Goal: Transaction & Acquisition: Purchase product/service

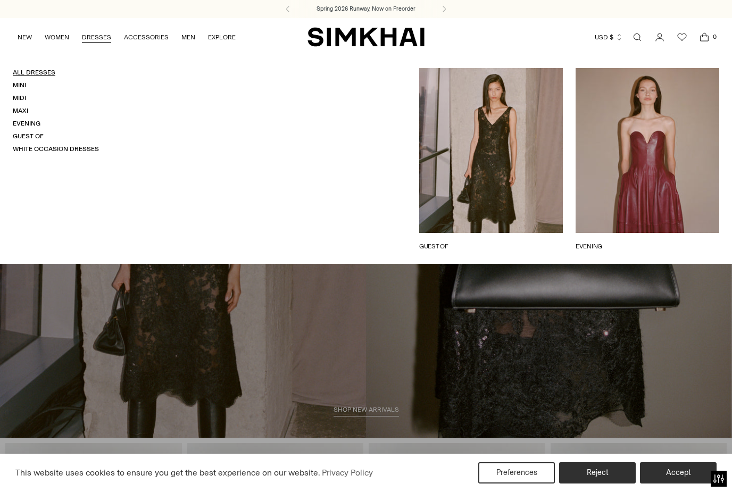
click at [45, 74] on link "All Dresses" at bounding box center [34, 72] width 43 height 7
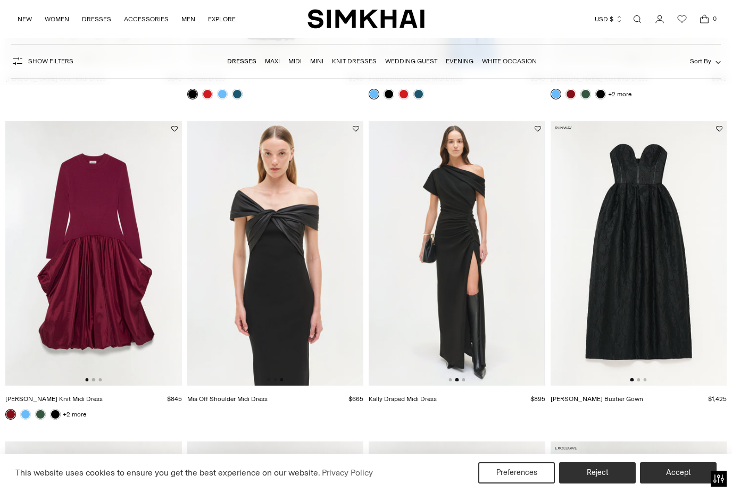
scroll to position [0, 177]
click at [315, 264] on img at bounding box center [275, 253] width 177 height 265
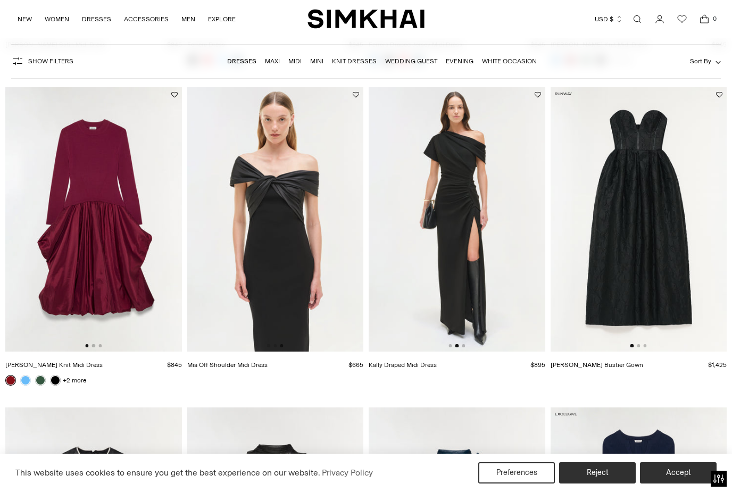
click at [500, 247] on img at bounding box center [457, 219] width 177 height 265
click at [483, 271] on img at bounding box center [457, 219] width 177 height 265
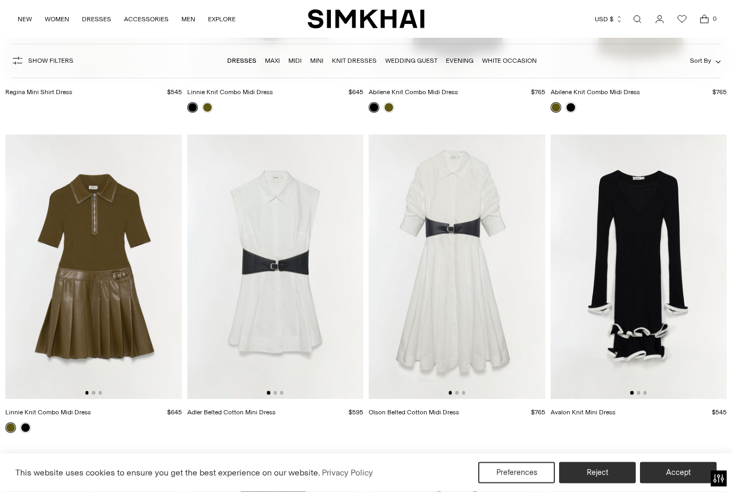
scroll to position [3534, 0]
click at [484, 271] on img at bounding box center [457, 267] width 177 height 265
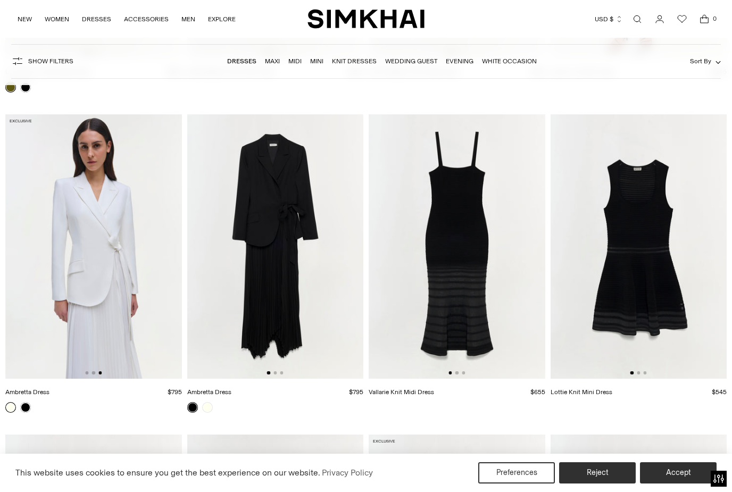
scroll to position [0, 353]
click at [29, 409] on link at bounding box center [25, 407] width 11 height 11
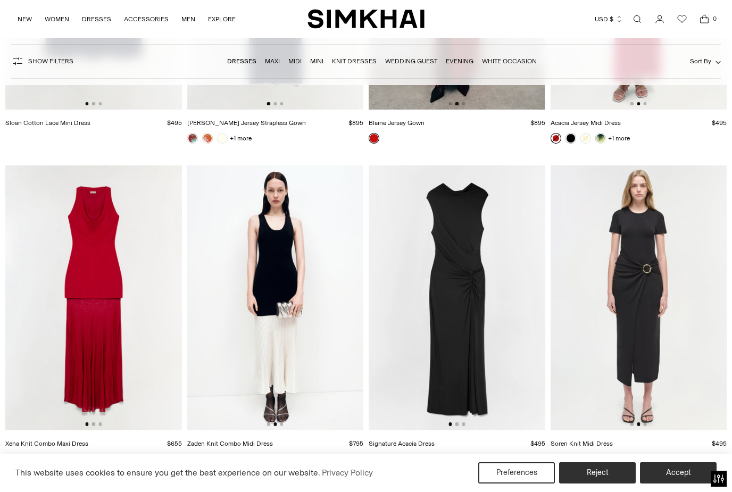
scroll to position [0, 177]
click at [709, 23] on icon "Open cart modal" at bounding box center [704, 19] width 15 height 11
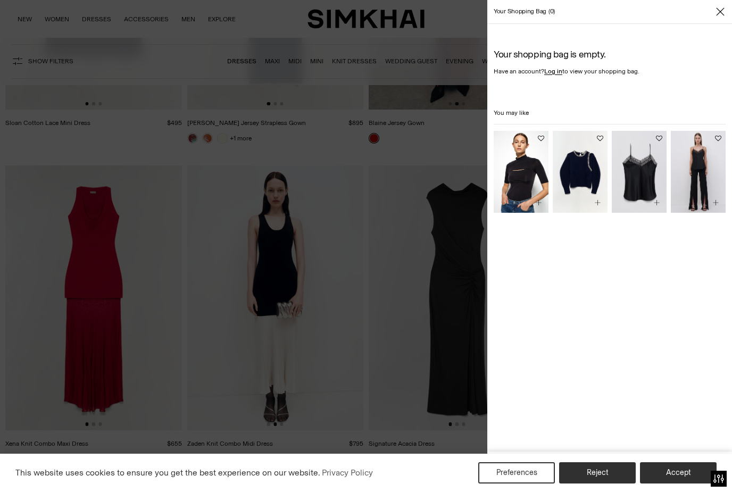
click at [717, 25] on div "Your shopping bag 0 Your shopping bag is empty. Have an account? Log in to view…" at bounding box center [609, 246] width 245 height 492
click at [725, 16] on span "Close" at bounding box center [720, 11] width 11 height 11
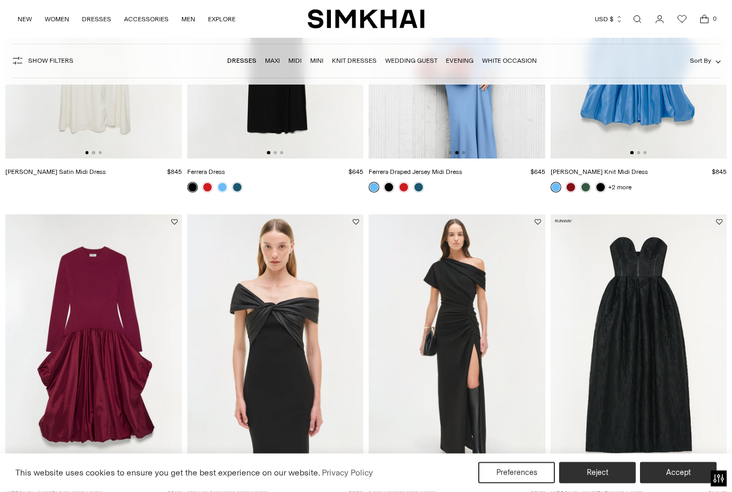
scroll to position [1542, 0]
click at [467, 308] on img at bounding box center [457, 346] width 177 height 265
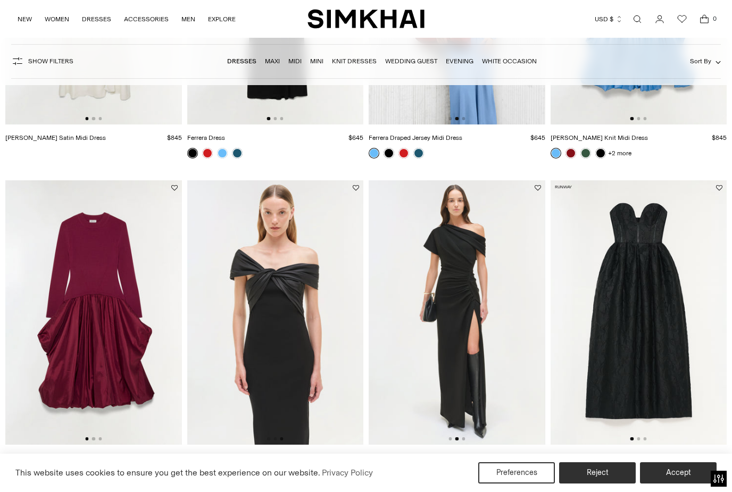
click at [710, 21] on span "0" at bounding box center [715, 19] width 10 height 10
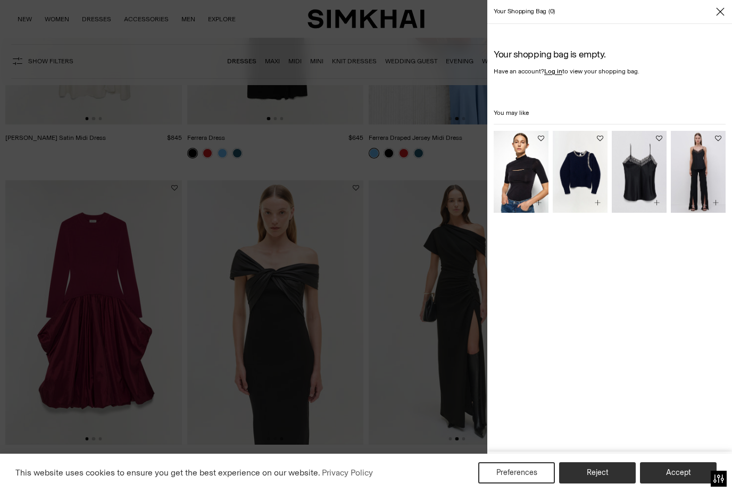
click at [725, 14] on span "Close" at bounding box center [720, 11] width 11 height 11
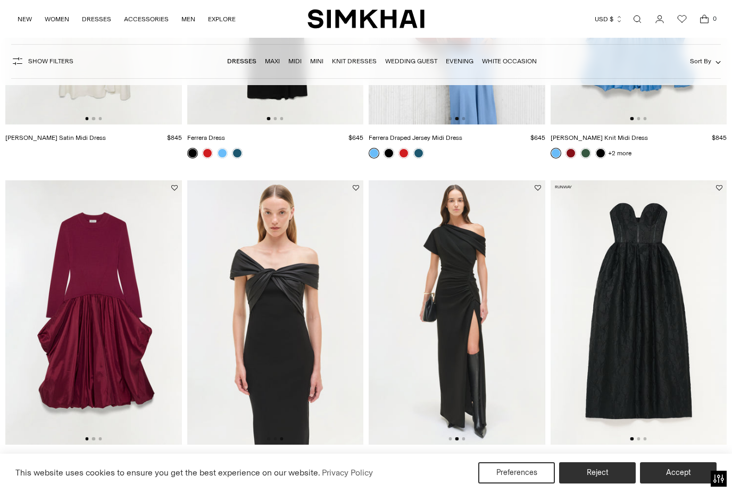
click at [479, 239] on img at bounding box center [457, 312] width 177 height 265
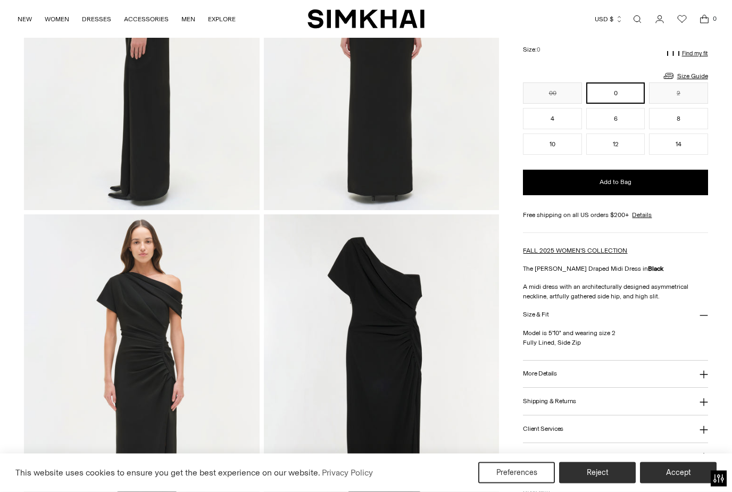
scroll to position [578, 0]
click at [702, 378] on icon at bounding box center [704, 374] width 9 height 9
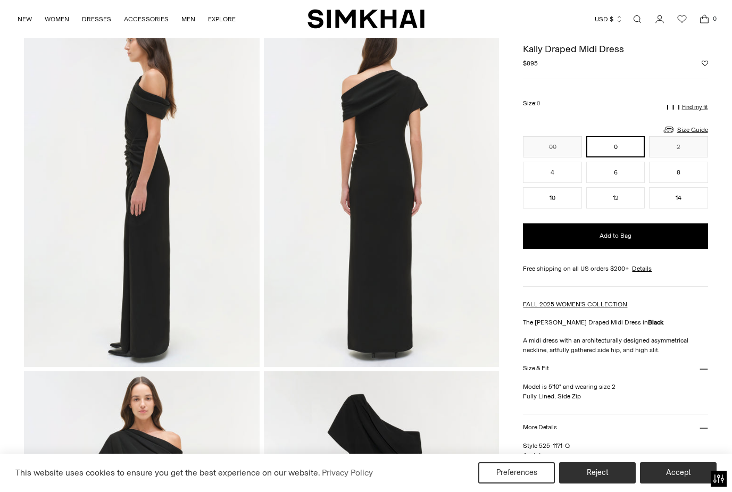
scroll to position [419, 0]
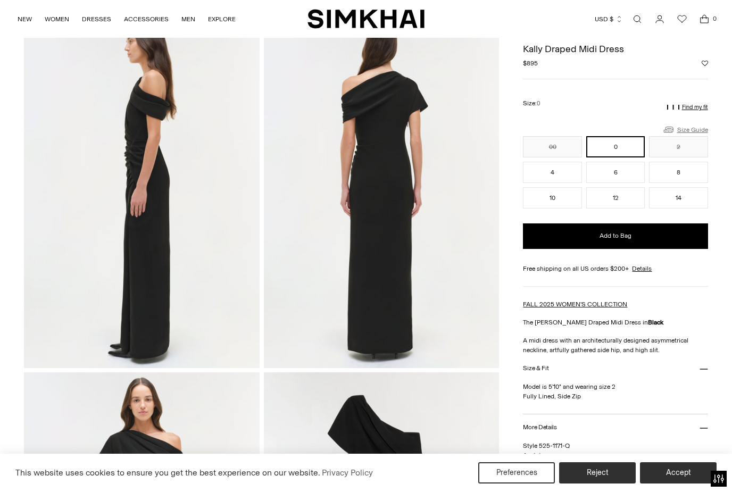
click at [700, 126] on link "Size Guide" at bounding box center [686, 129] width 46 height 13
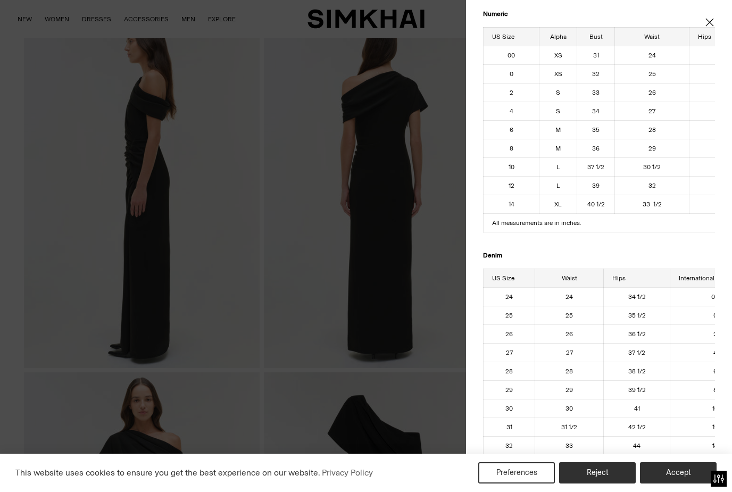
scroll to position [0, 0]
click at [713, 28] on th "Hips" at bounding box center [724, 36] width 71 height 19
click at [714, 20] on icon "Close" at bounding box center [710, 22] width 9 height 11
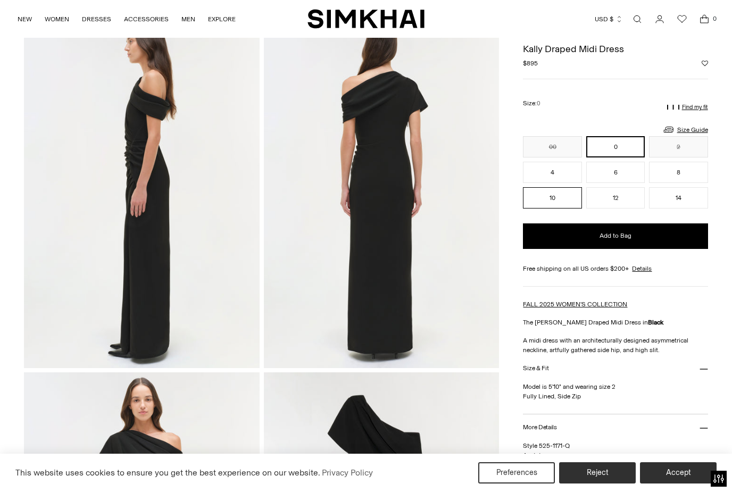
click at [559, 203] on button "10" at bounding box center [552, 197] width 59 height 21
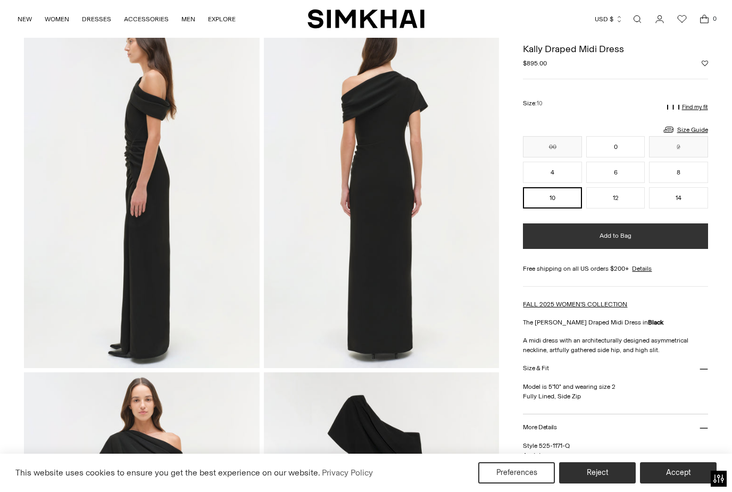
click at [637, 244] on button "Add to Bag" at bounding box center [615, 237] width 185 height 26
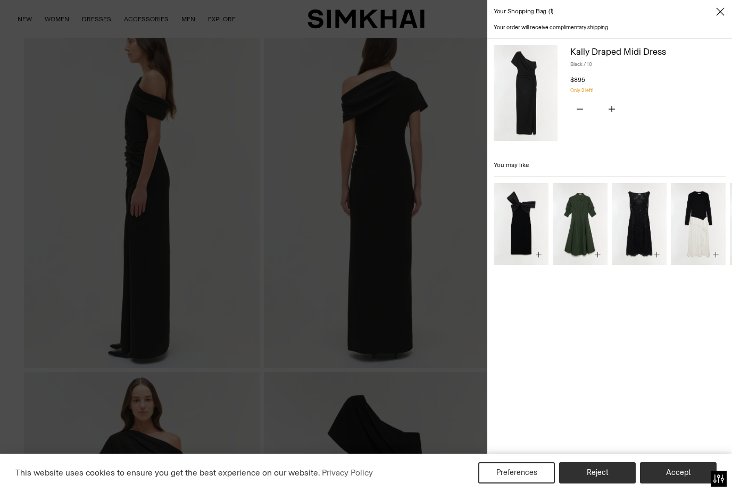
click at [722, 14] on icon "Close" at bounding box center [720, 11] width 9 height 11
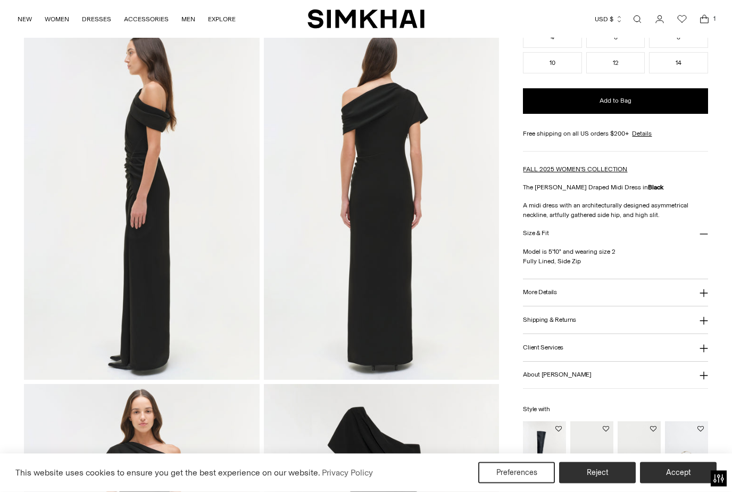
scroll to position [408, 0]
click at [547, 460] on img "Joni Leather Over-The-Knee Boot" at bounding box center [544, 454] width 43 height 64
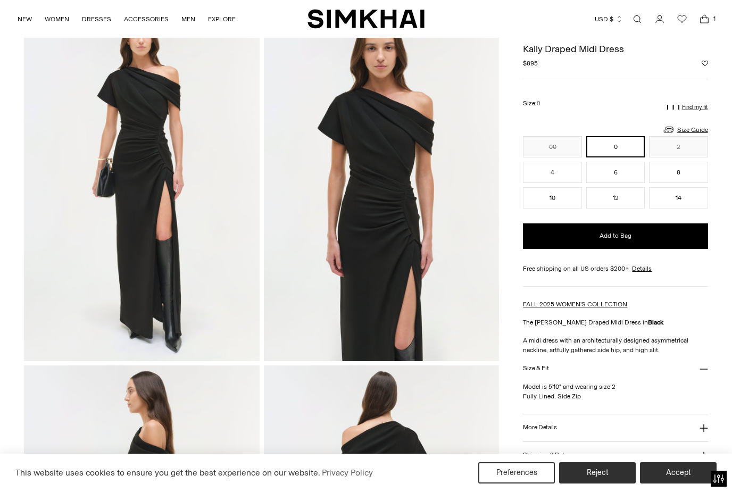
scroll to position [69, 0]
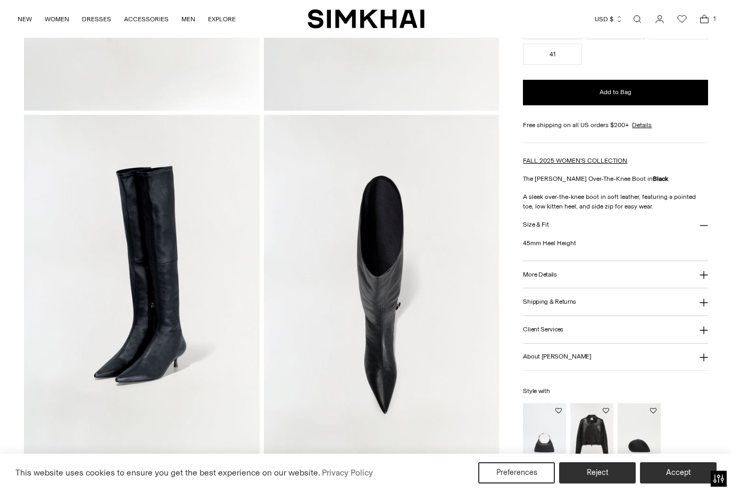
scroll to position [675, 0]
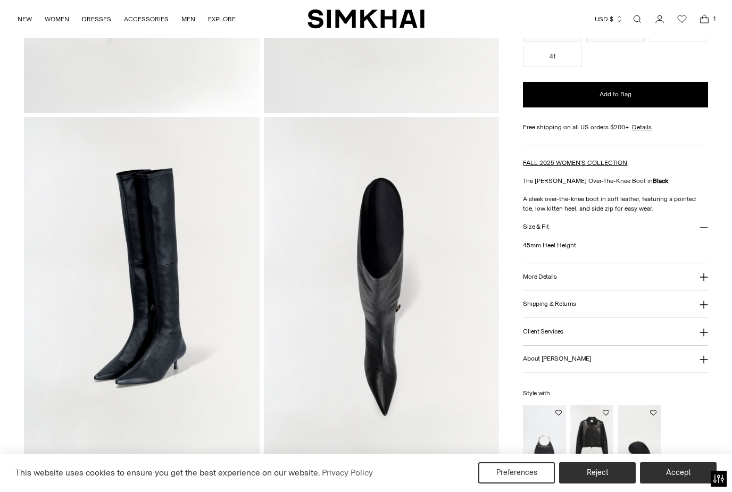
click at [702, 278] on icon at bounding box center [704, 278] width 8 height 8
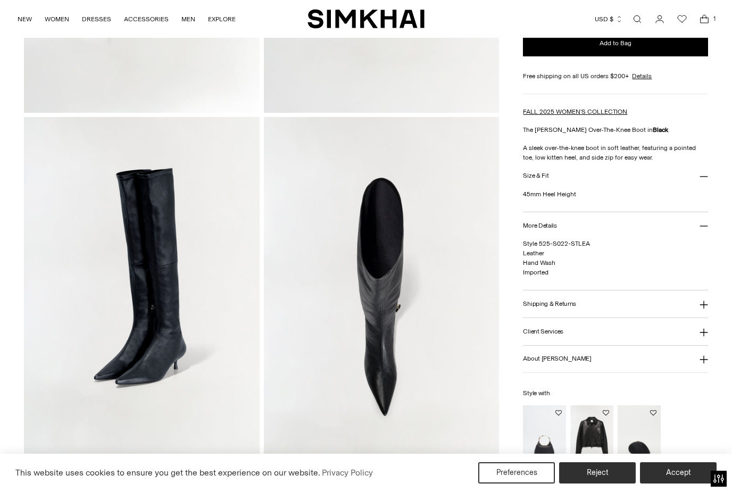
click at [708, 308] on icon at bounding box center [704, 305] width 9 height 9
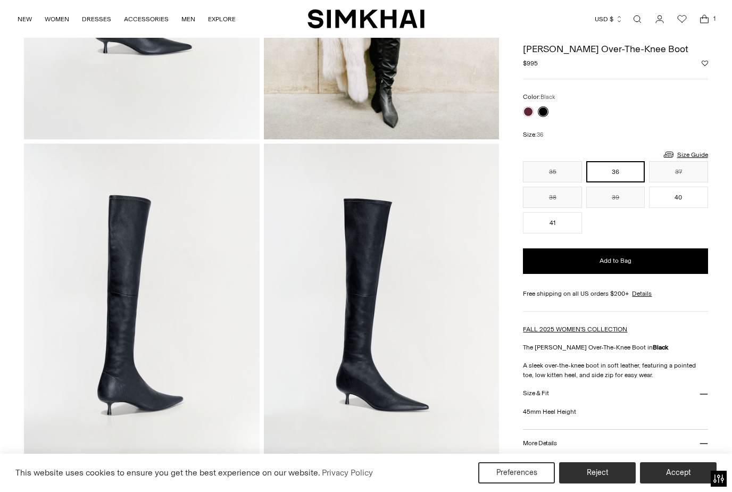
scroll to position [291, 0]
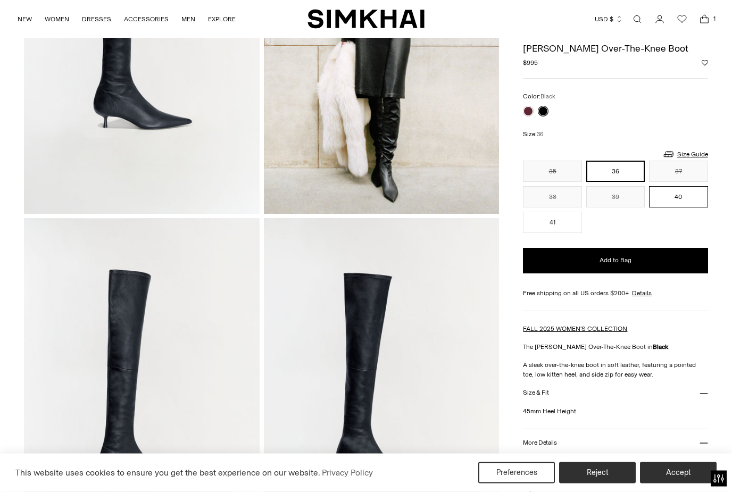
click at [689, 201] on button "40" at bounding box center [678, 197] width 59 height 21
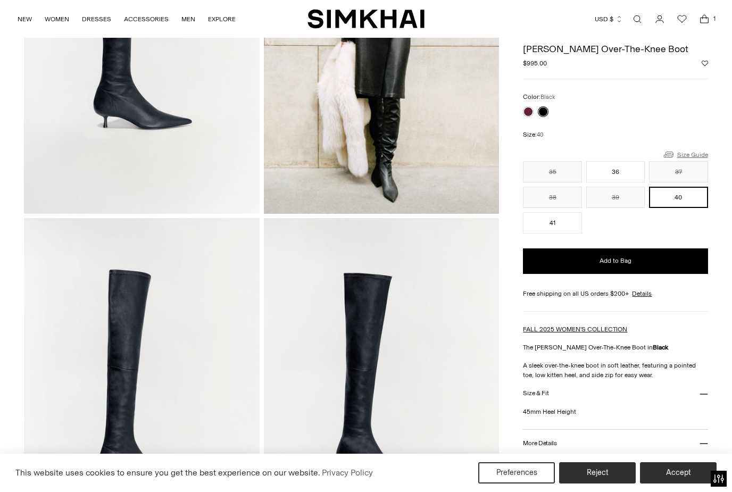
click at [698, 154] on link "Size Guide" at bounding box center [686, 154] width 46 height 13
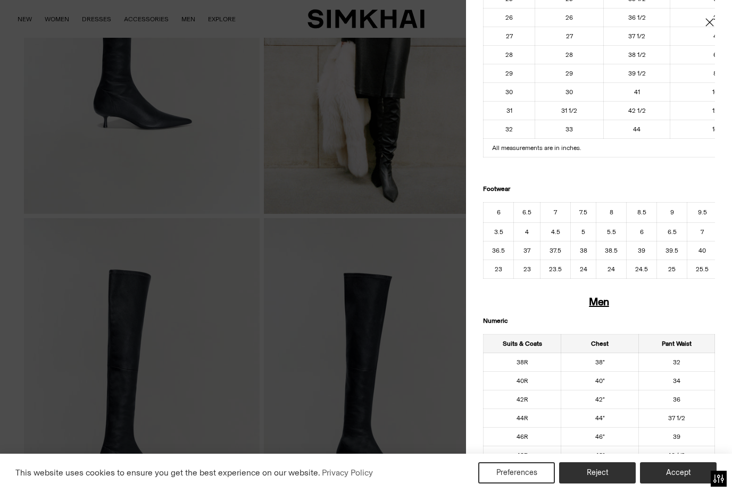
scroll to position [0, 94]
click at [435, 312] on div at bounding box center [366, 246] width 732 height 492
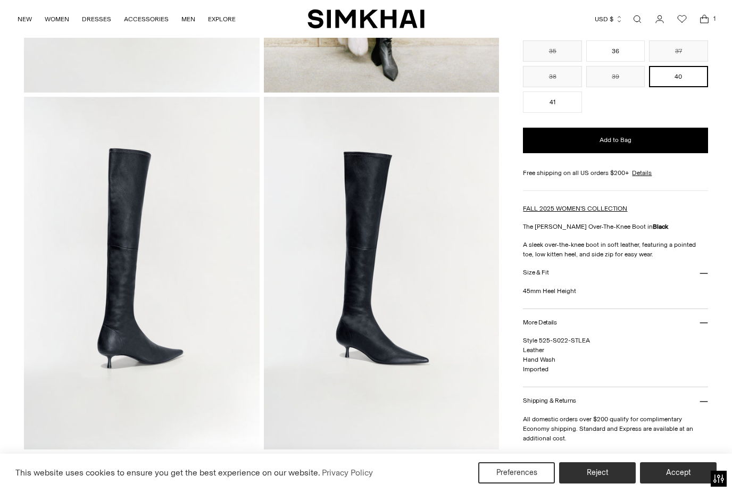
scroll to position [339, 0]
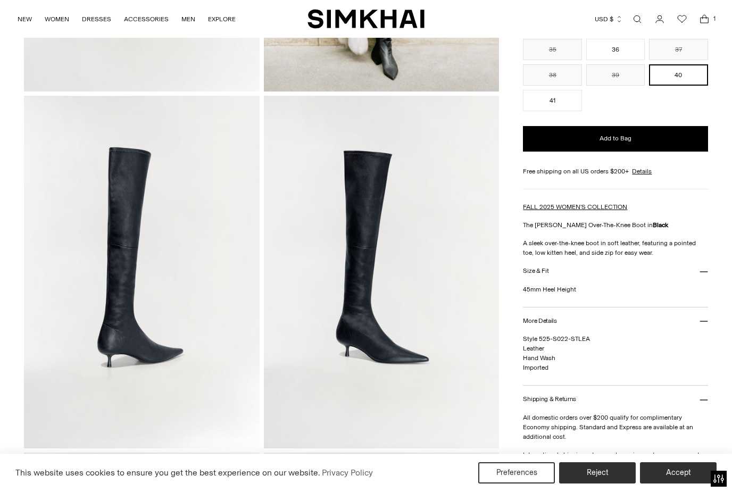
click at [544, 278] on button "Size & Fit" at bounding box center [615, 271] width 185 height 27
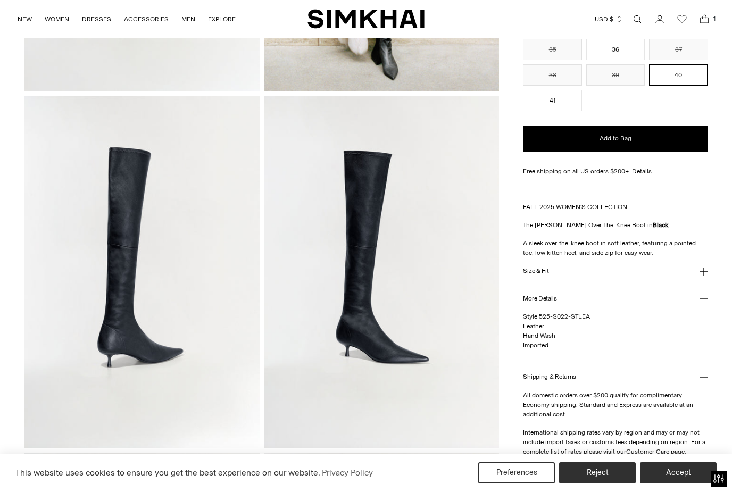
click at [545, 284] on button "Size & Fit" at bounding box center [615, 271] width 185 height 27
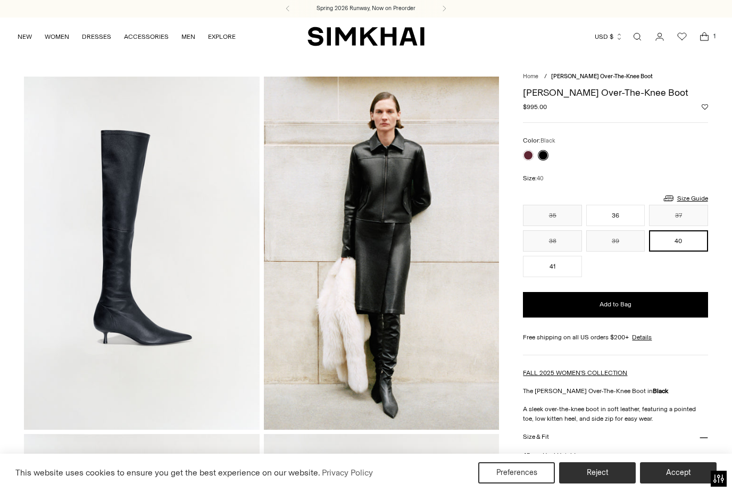
scroll to position [0, 0]
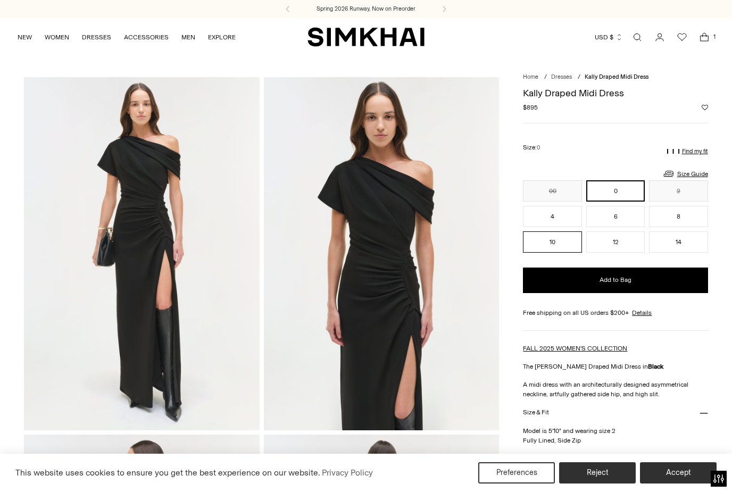
click at [557, 250] on button "10" at bounding box center [552, 242] width 59 height 21
click at [696, 151] on p "Find my fit" at bounding box center [695, 151] width 26 height 6
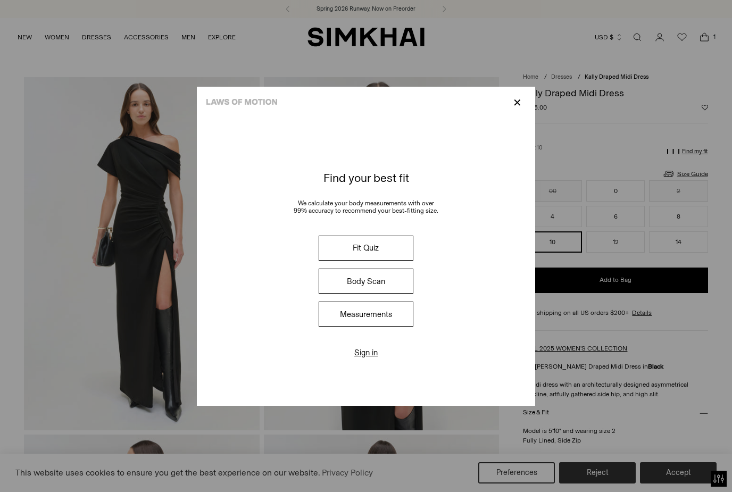
click at [396, 327] on button "Measurements" at bounding box center [366, 314] width 95 height 25
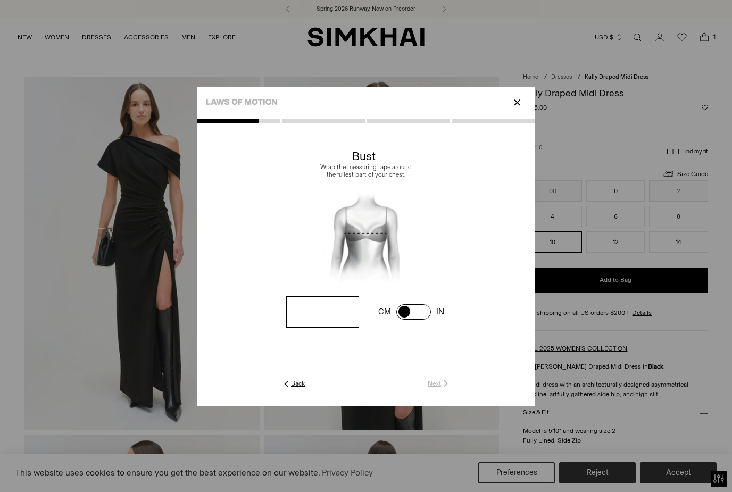
click at [526, 119] on div "✕" at bounding box center [366, 103] width 338 height 32
click at [519, 112] on p "✕" at bounding box center [517, 103] width 14 height 18
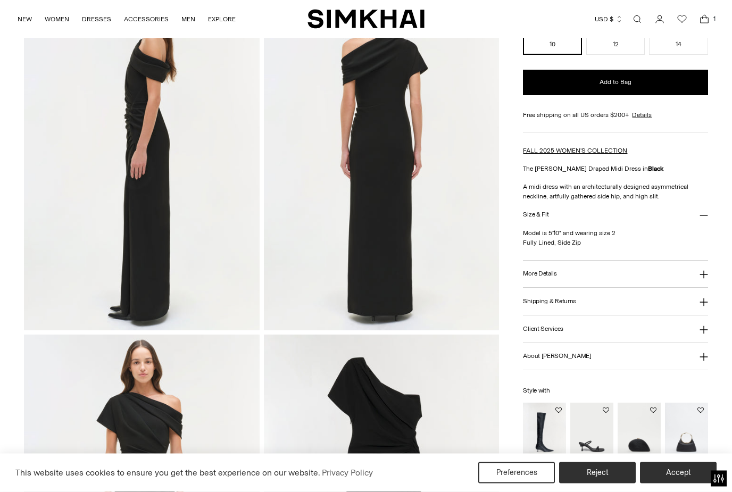
scroll to position [457, 0]
click at [599, 424] on img "Siren Low Heel Sandal" at bounding box center [592, 435] width 43 height 64
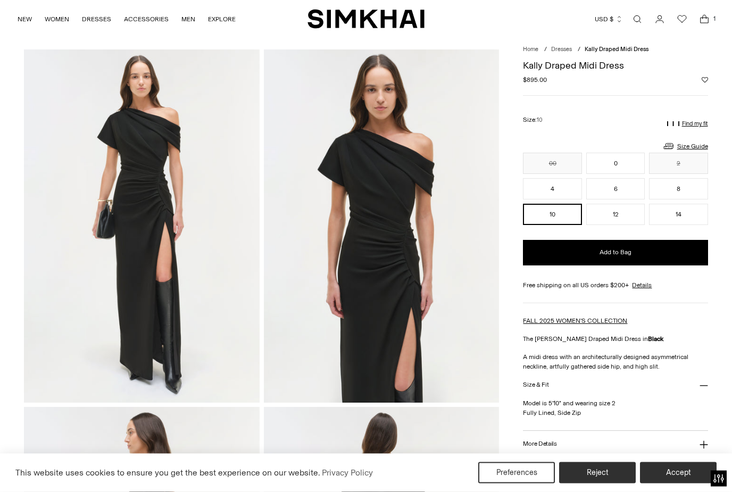
scroll to position [22, 0]
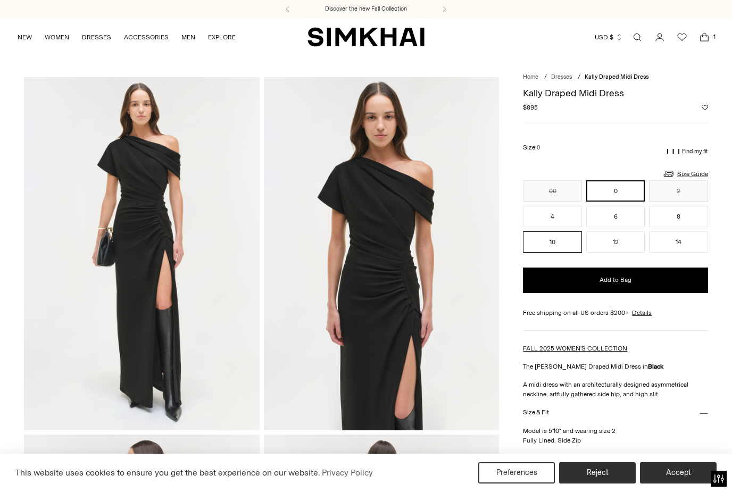
click at [555, 240] on button "10" at bounding box center [552, 242] width 59 height 21
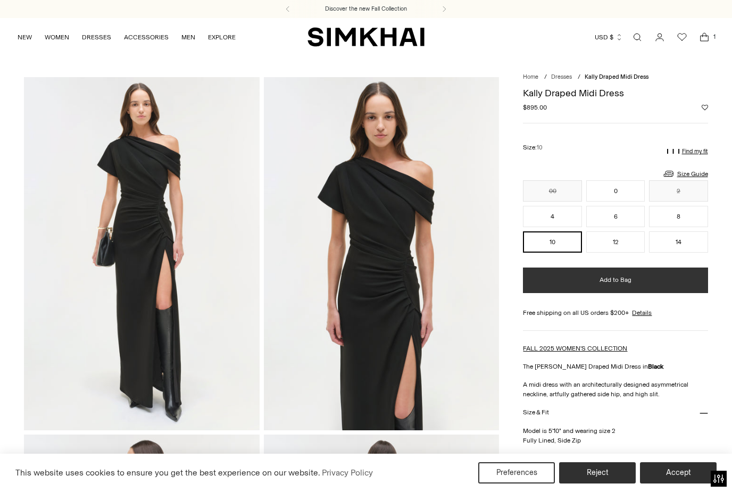
click at [624, 285] on span "Add to Bag" at bounding box center [616, 280] width 32 height 9
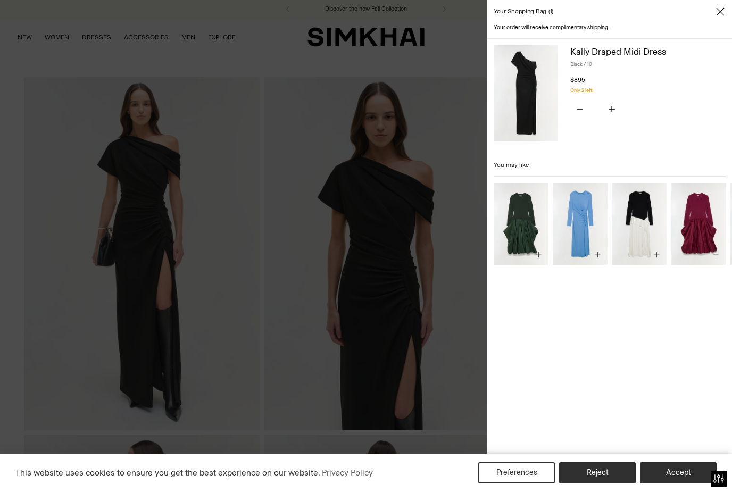
click at [724, 16] on icon "Close" at bounding box center [720, 11] width 9 height 11
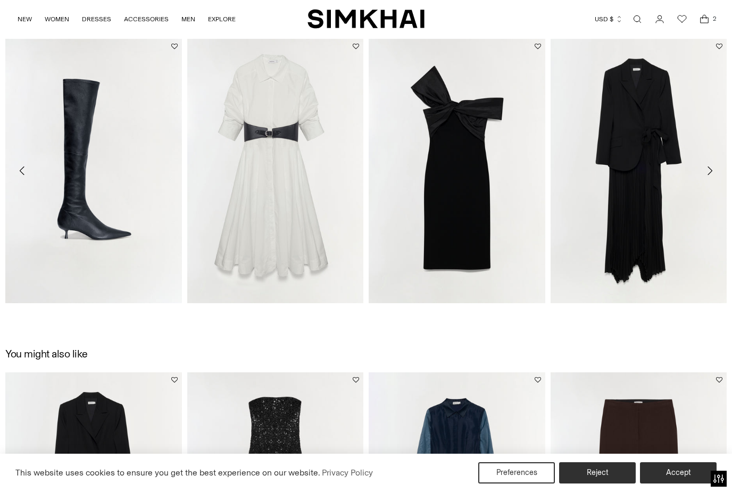
scroll to position [1169, 0]
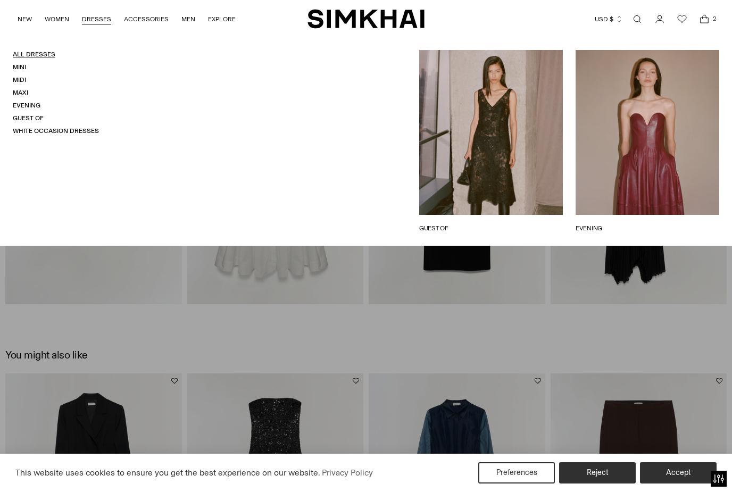
click at [50, 55] on link "All Dresses" at bounding box center [34, 54] width 43 height 7
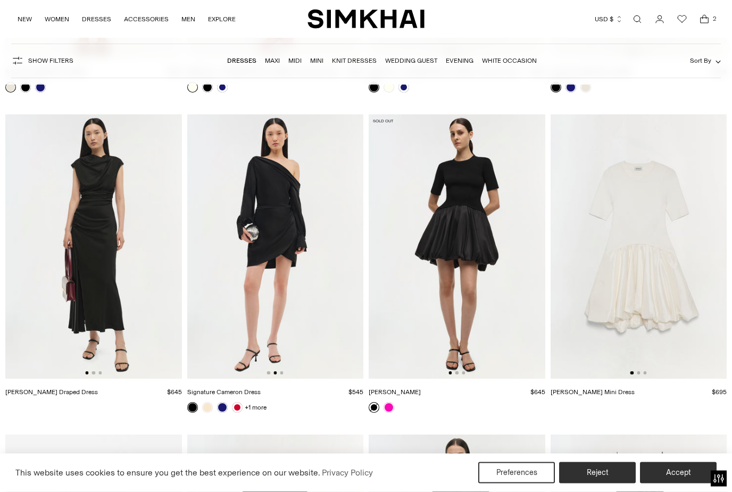
scroll to position [10606, 0]
click at [242, 406] on link at bounding box center [237, 407] width 11 height 11
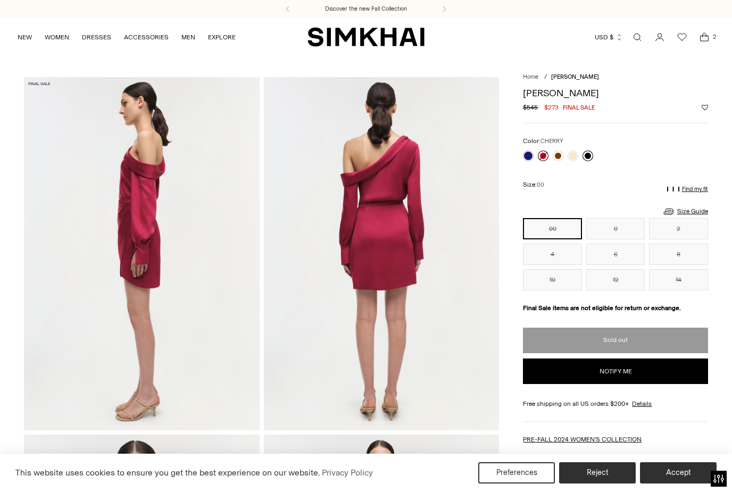
click at [591, 153] on link at bounding box center [588, 156] width 11 height 11
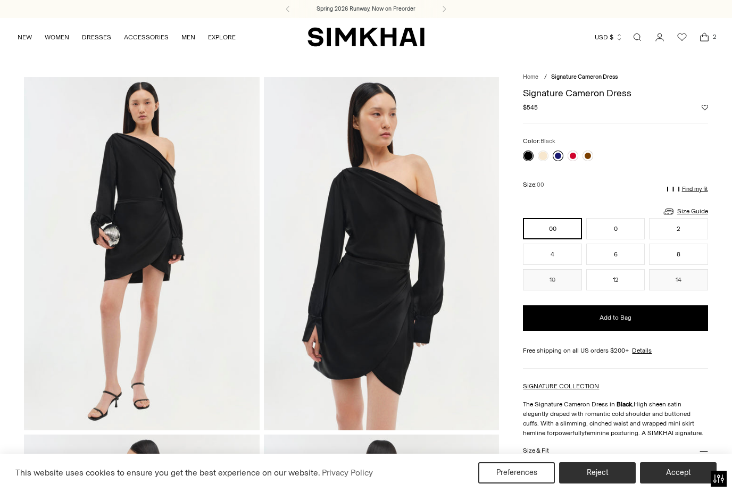
click at [559, 155] on link at bounding box center [558, 156] width 11 height 11
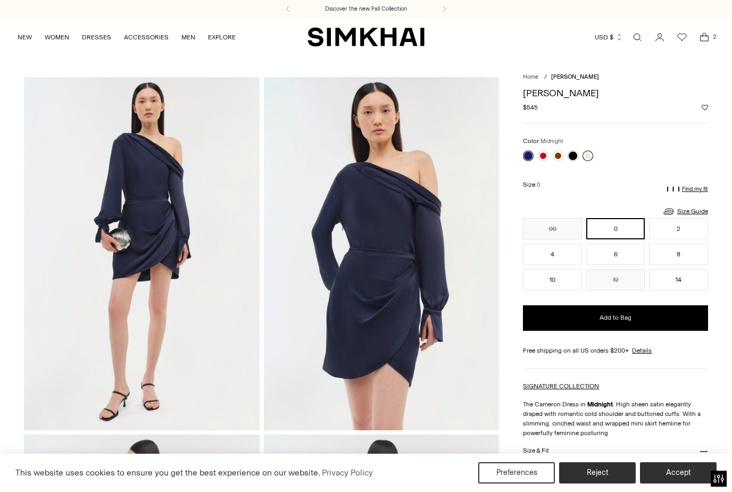
click at [588, 155] on link at bounding box center [588, 156] width 11 height 11
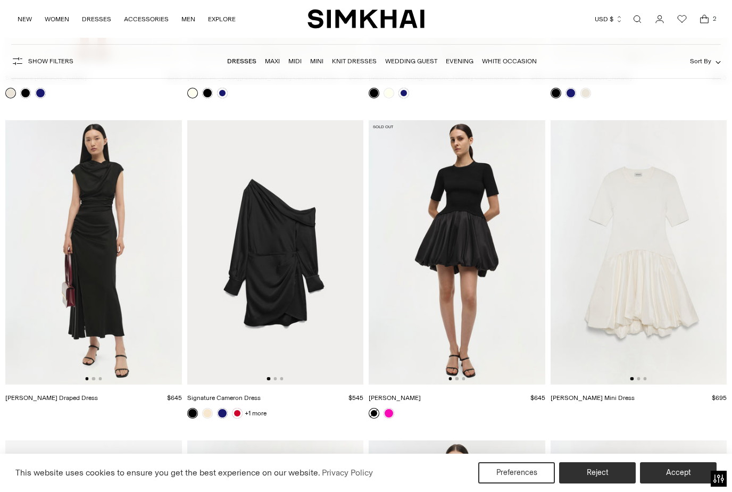
scroll to position [10599, 0]
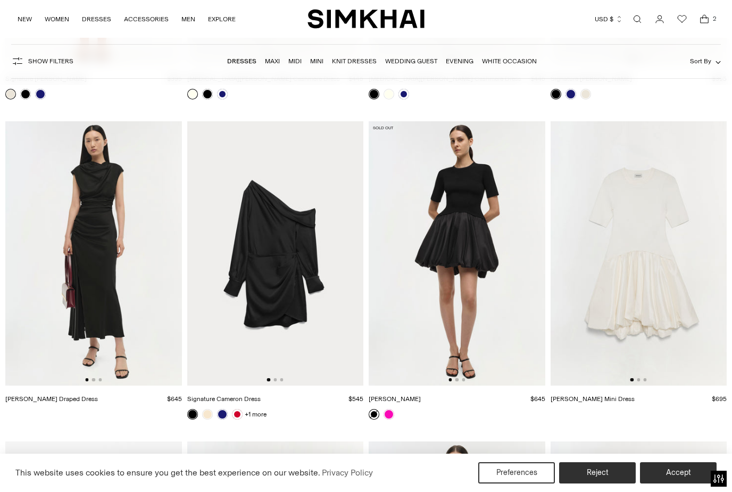
click at [293, 242] on img at bounding box center [275, 253] width 177 height 265
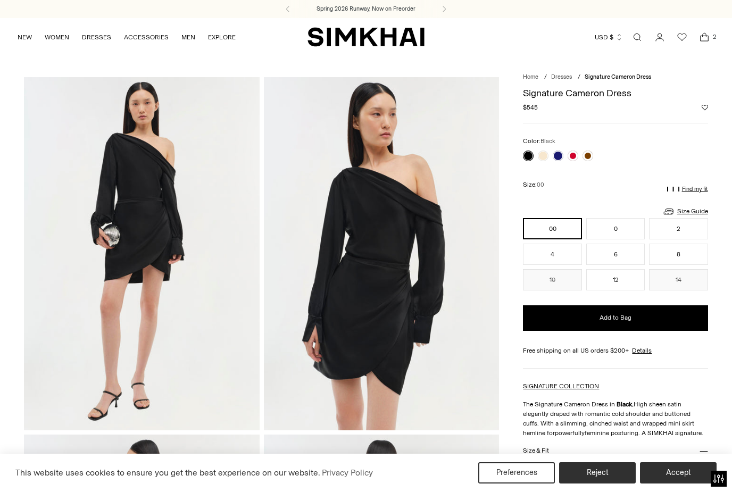
click at [550, 152] on div at bounding box center [558, 155] width 75 height 15
click at [547, 155] on link at bounding box center [543, 156] width 11 height 11
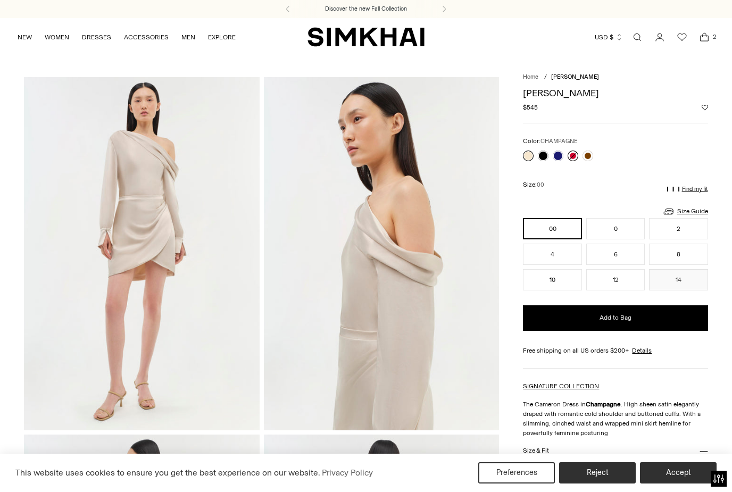
click at [576, 155] on link at bounding box center [573, 156] width 11 height 11
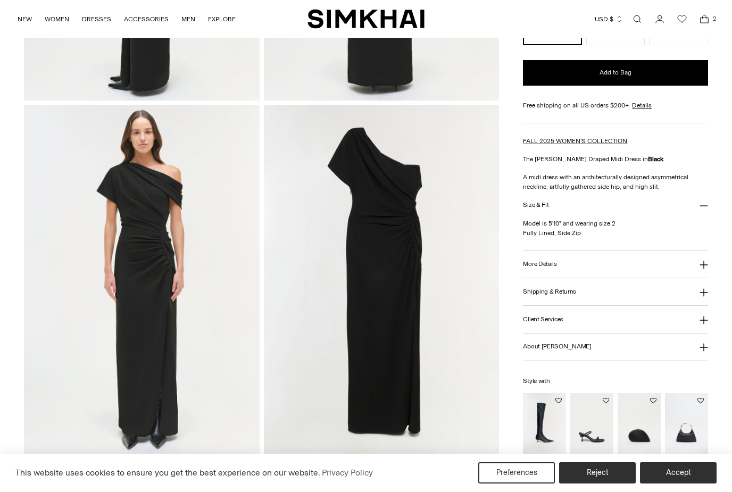
scroll to position [687, 0]
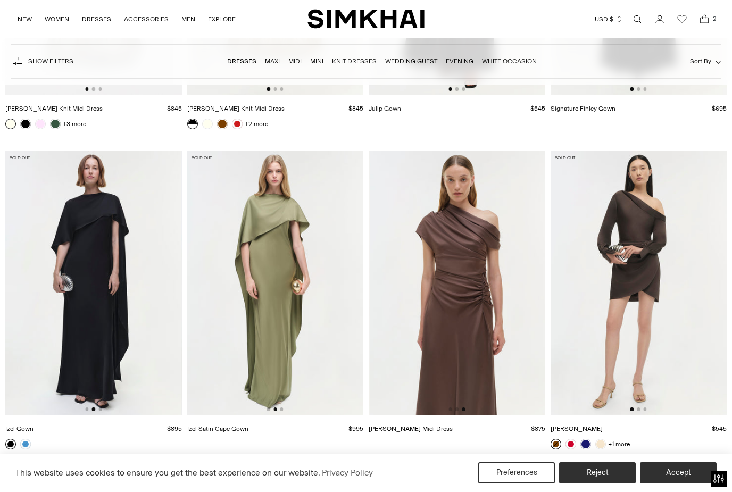
scroll to position [0, 353]
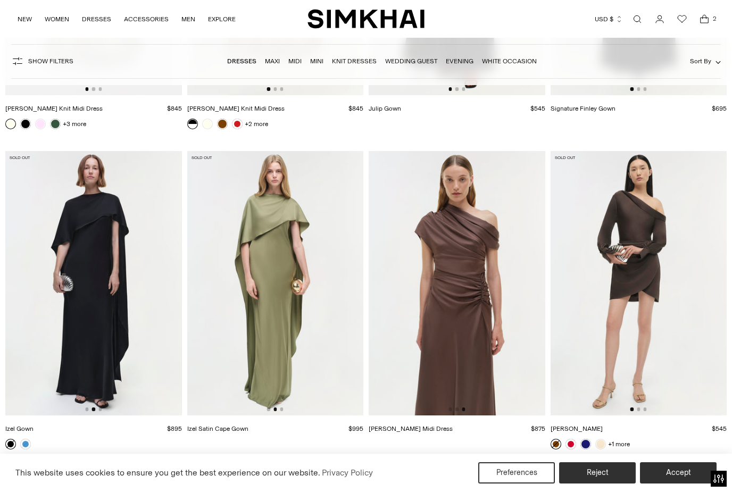
click at [467, 249] on img at bounding box center [457, 283] width 177 height 265
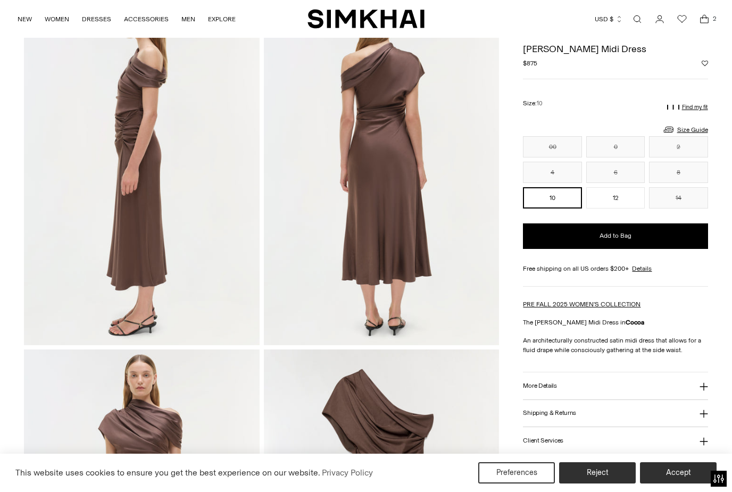
scroll to position [442, 0]
click at [706, 391] on icon at bounding box center [704, 387] width 9 height 9
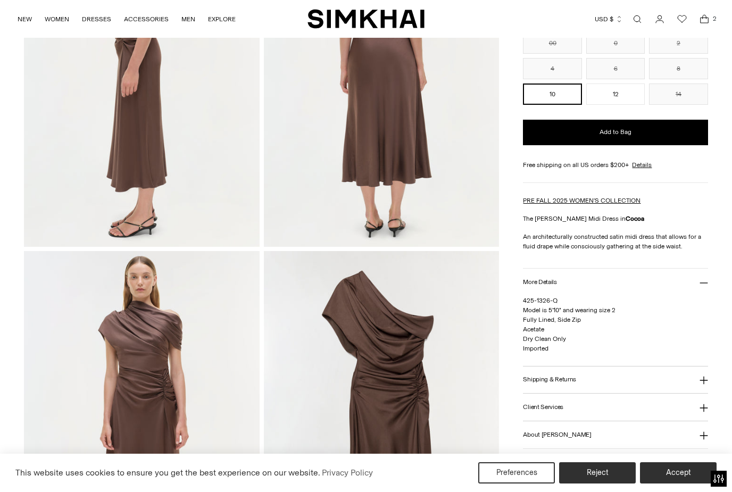
scroll to position [542, 0]
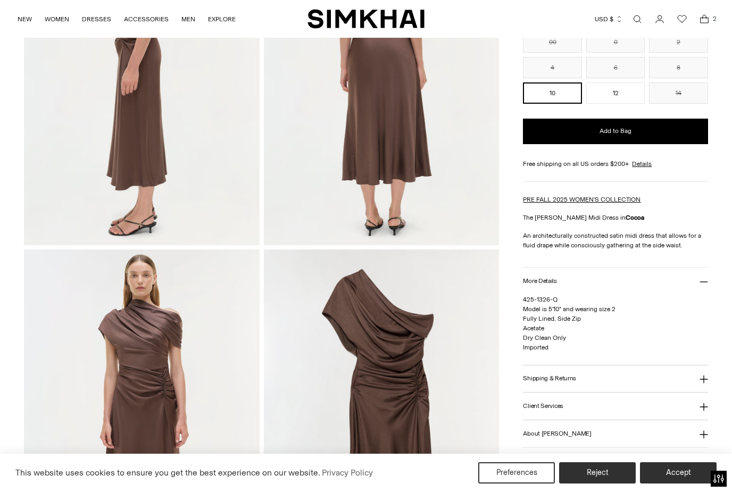
click at [704, 390] on button "Shipping & Returns" at bounding box center [615, 379] width 185 height 27
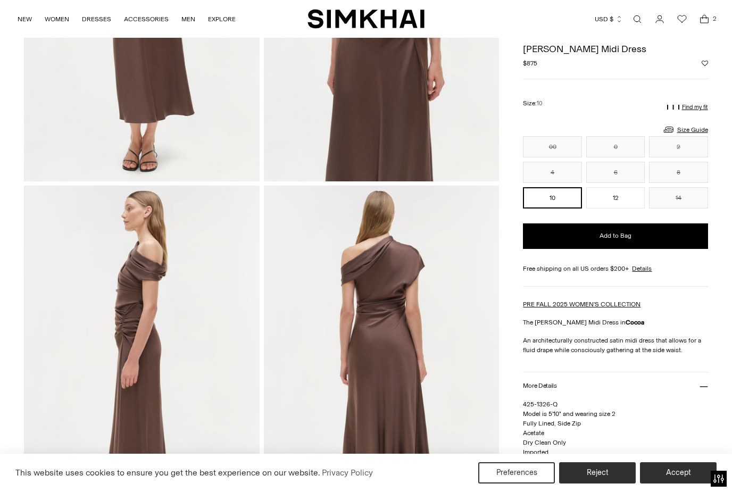
scroll to position [249, 0]
click at [692, 131] on link "Size Guide" at bounding box center [686, 129] width 46 height 13
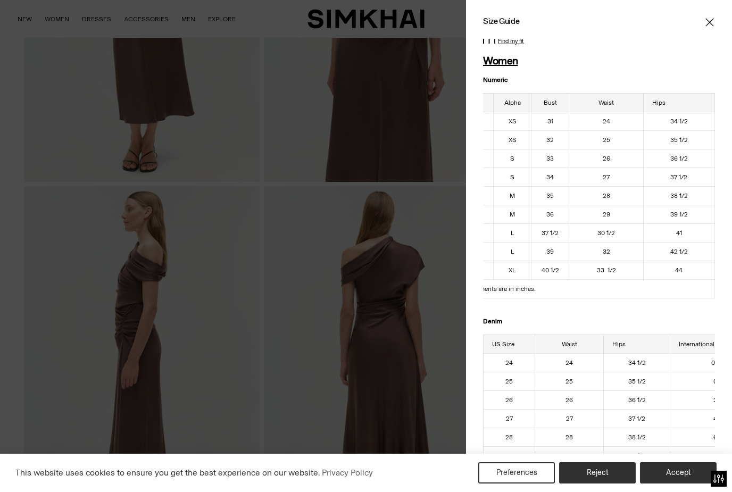
scroll to position [0, 46]
click at [709, 27] on icon "Close" at bounding box center [710, 22] width 9 height 11
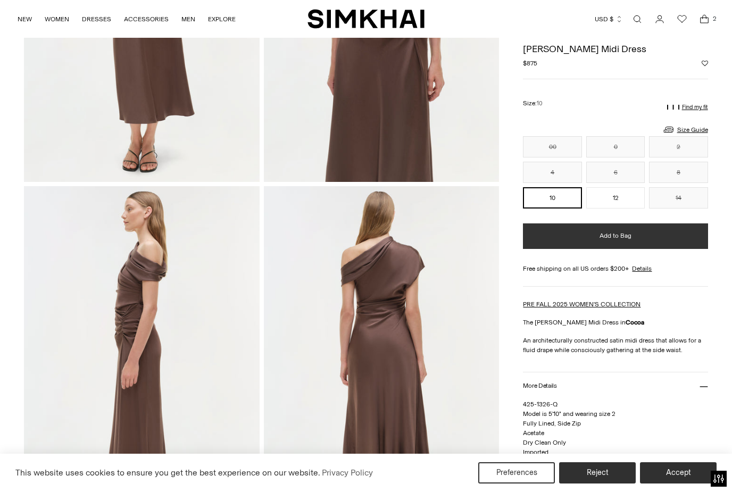
click at [664, 244] on button "Add to Bag" at bounding box center [615, 237] width 185 height 26
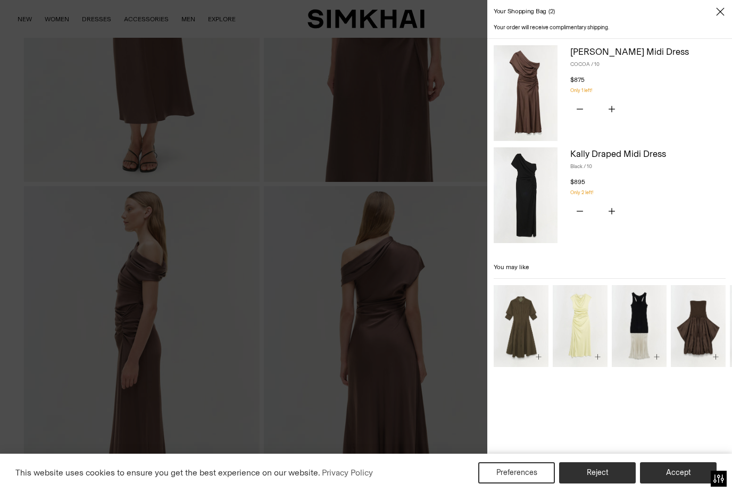
click at [722, 16] on icon "Close" at bounding box center [720, 11] width 9 height 11
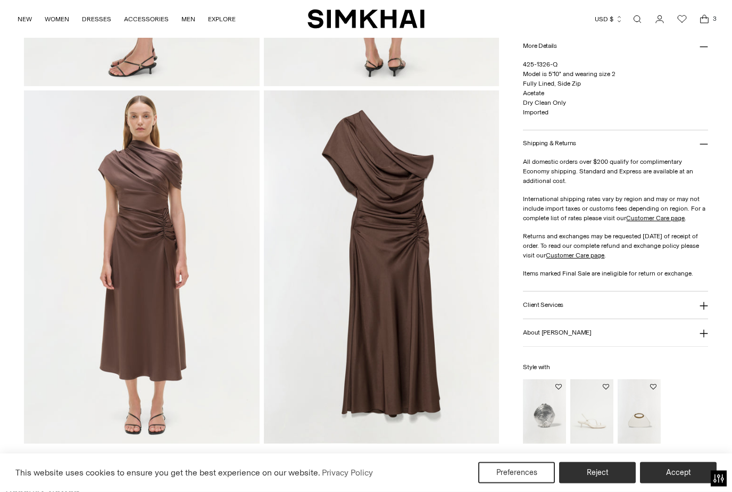
scroll to position [701, 0]
click at [602, 258] on link "Customer Care page" at bounding box center [575, 255] width 59 height 7
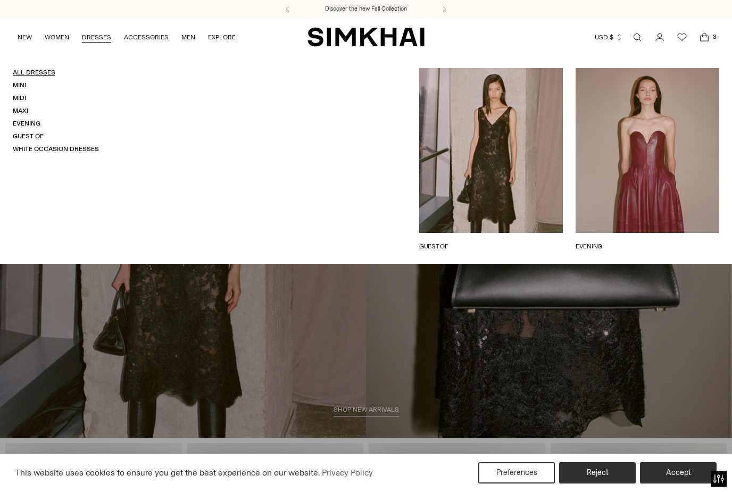
click at [49, 76] on link "All Dresses" at bounding box center [34, 72] width 43 height 7
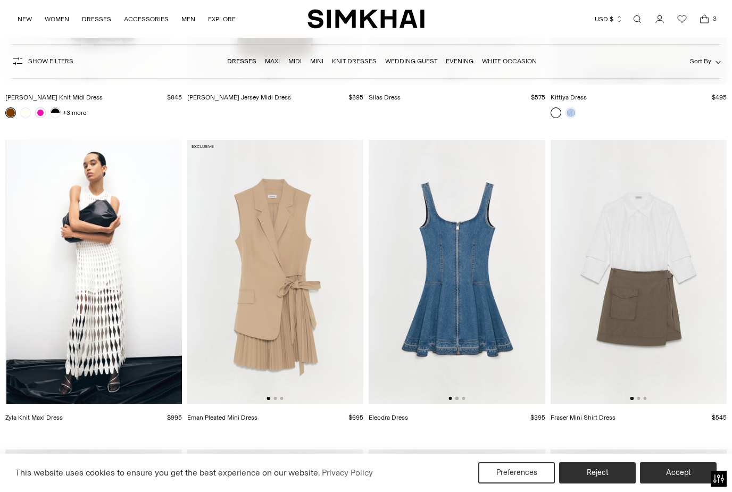
scroll to position [0, 177]
click at [127, 268] on img at bounding box center [93, 272] width 177 height 265
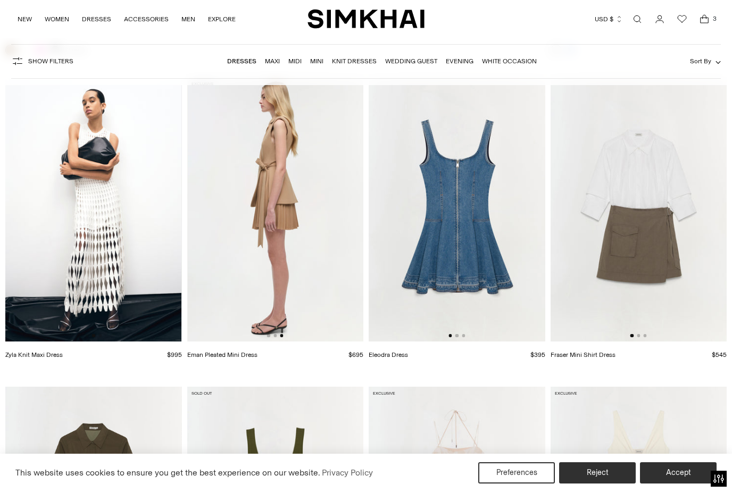
scroll to position [0, 353]
click at [284, 183] on img at bounding box center [275, 209] width 177 height 265
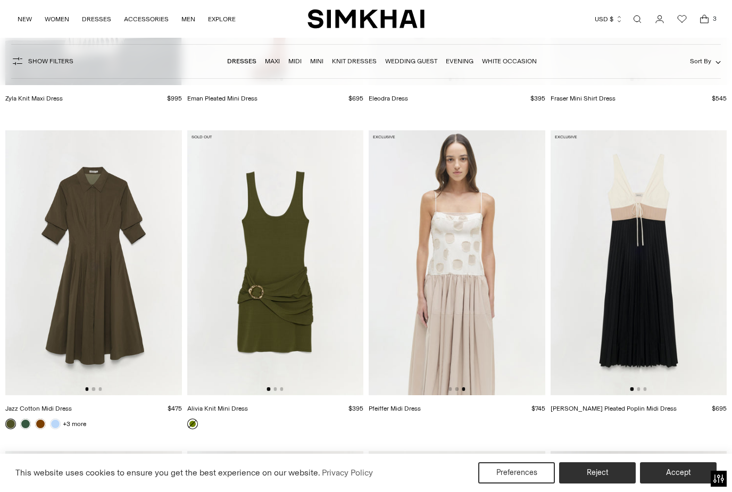
click at [465, 276] on img at bounding box center [457, 262] width 177 height 265
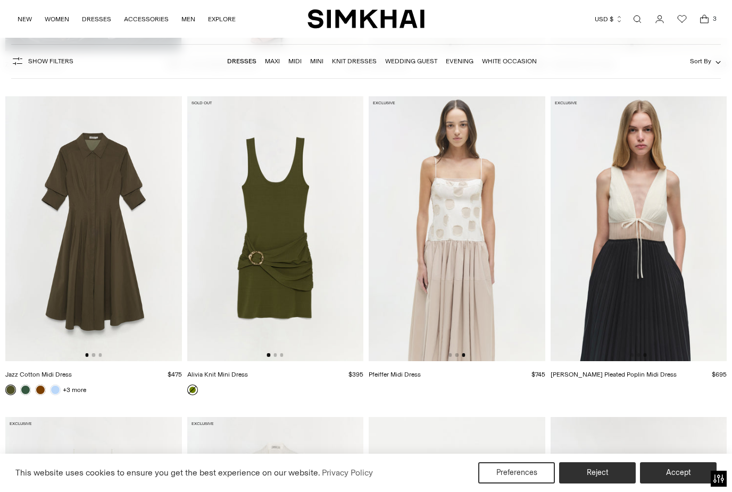
click at [648, 164] on img at bounding box center [639, 228] width 177 height 265
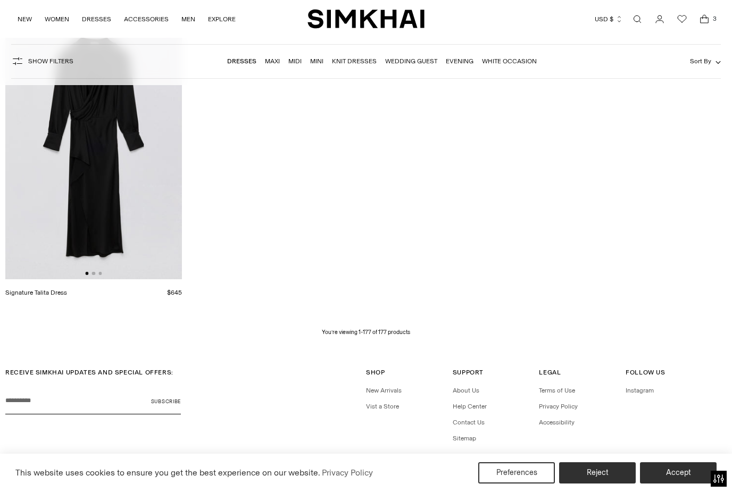
scroll to position [14222, 0]
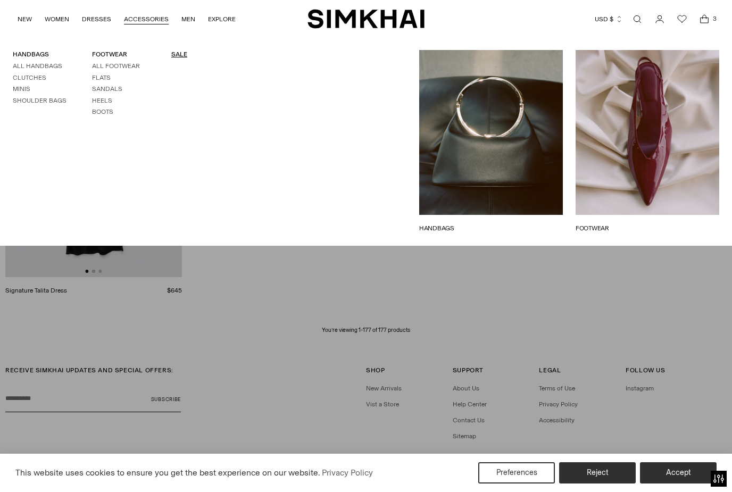
click at [174, 58] on link "SALE" at bounding box center [179, 54] width 16 height 7
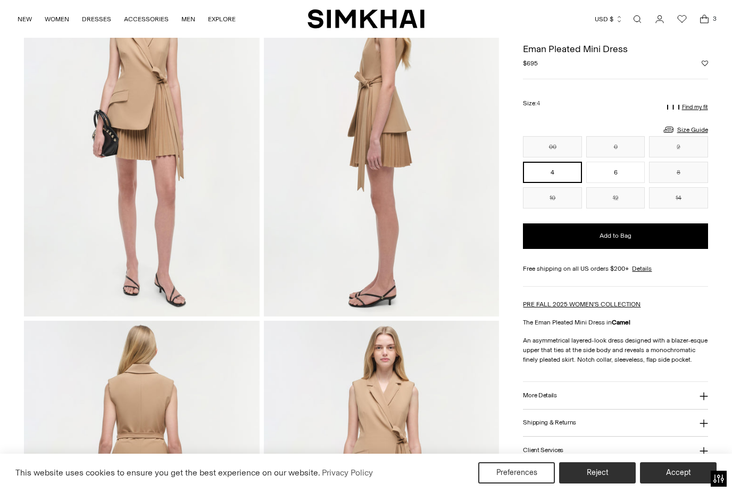
scroll to position [88, 0]
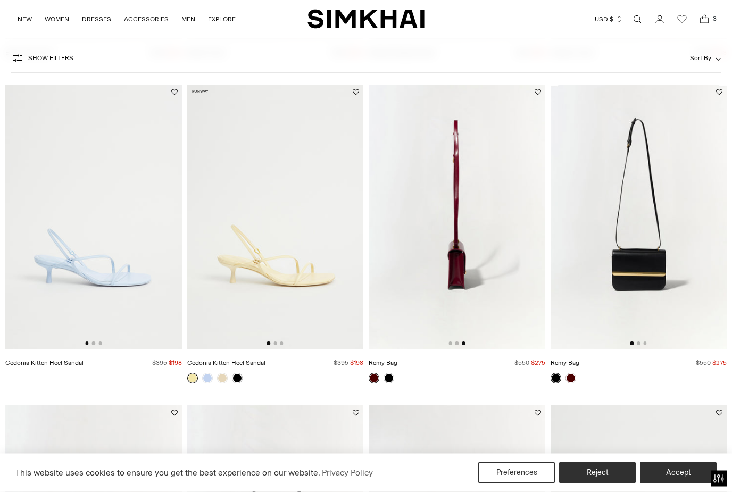
scroll to position [684, 0]
click at [466, 282] on img at bounding box center [457, 216] width 177 height 265
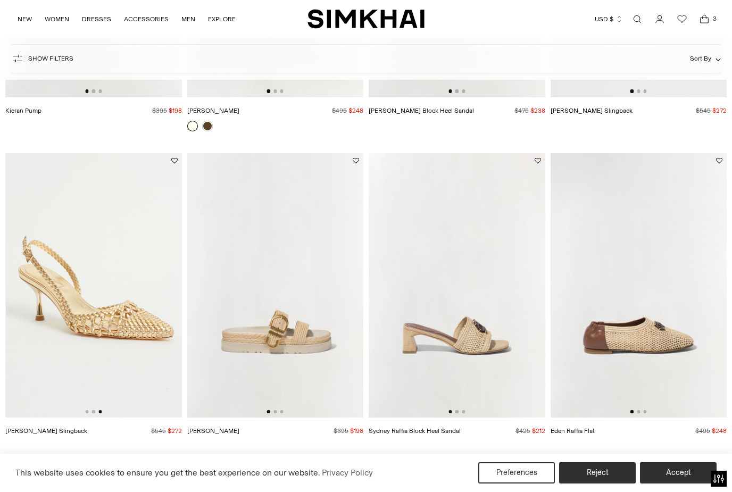
scroll to position [0, 353]
click at [113, 320] on img at bounding box center [93, 285] width 177 height 265
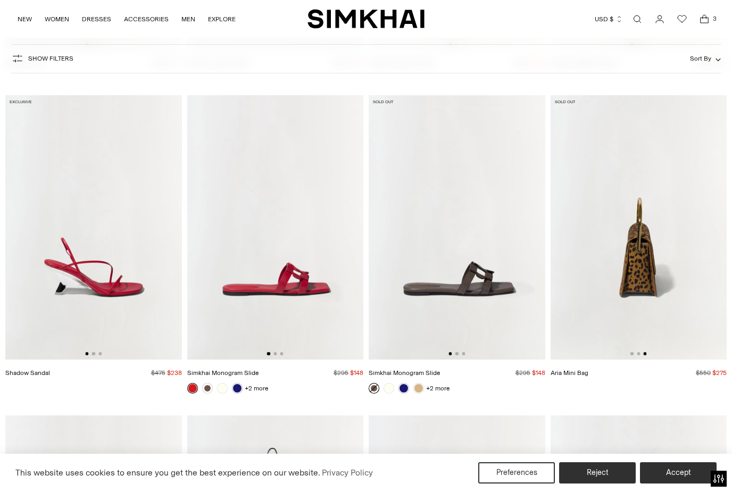
click at [641, 242] on img at bounding box center [639, 227] width 177 height 265
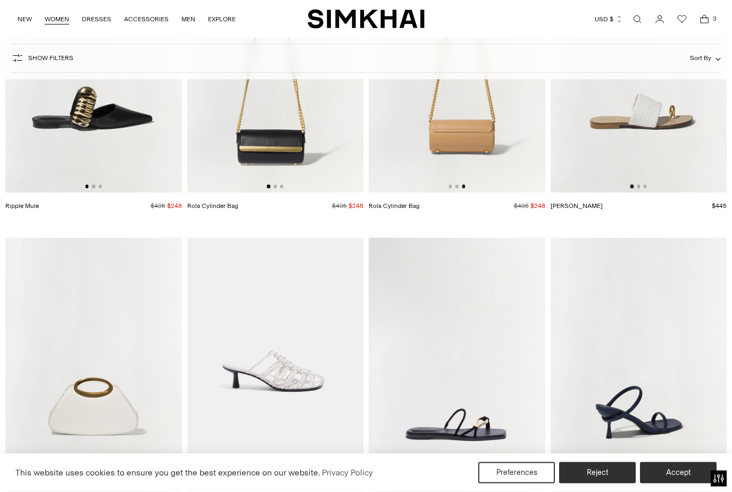
scroll to position [3383, 0]
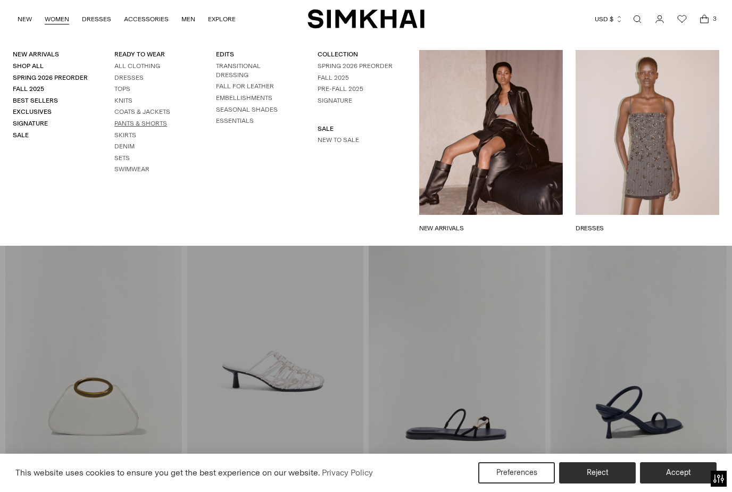
click at [150, 123] on link "Pants & Shorts" at bounding box center [140, 123] width 53 height 7
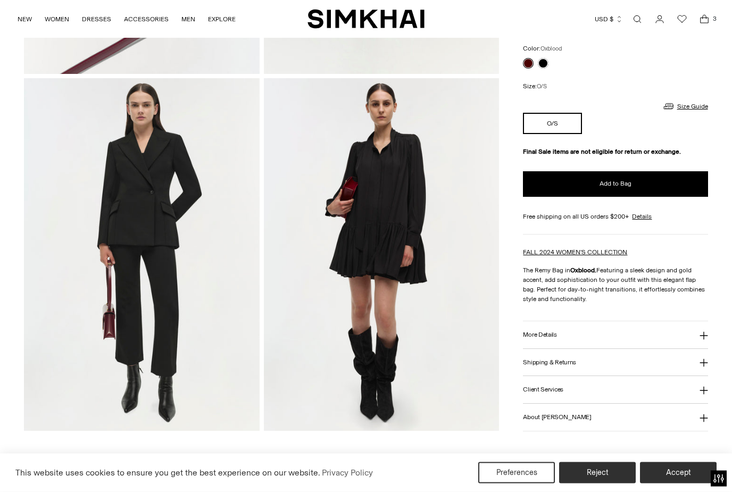
scroll to position [1071, 0]
click at [706, 338] on icon at bounding box center [704, 336] width 9 height 9
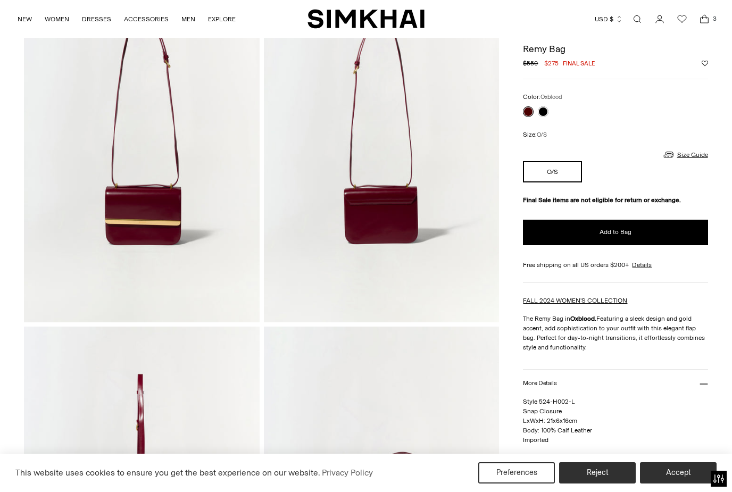
scroll to position [0, 0]
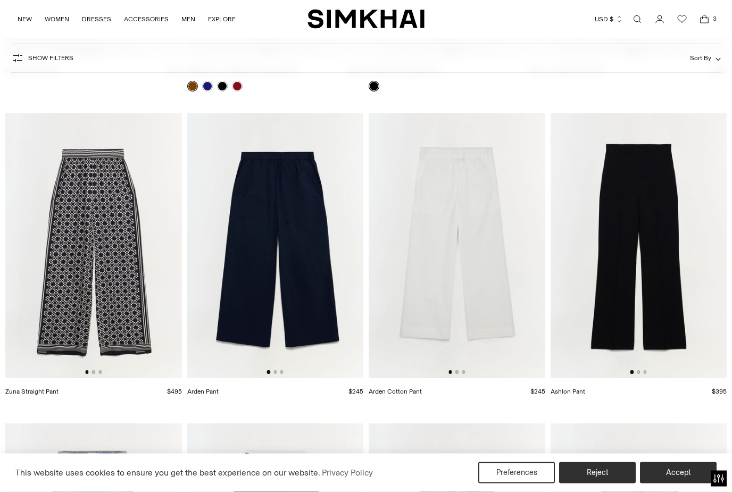
scroll to position [1958, 0]
click at [654, 193] on img at bounding box center [639, 245] width 177 height 265
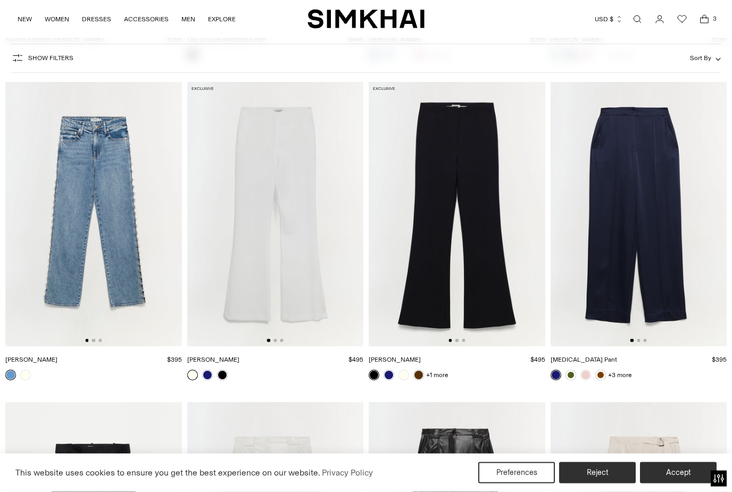
scroll to position [2621, 0]
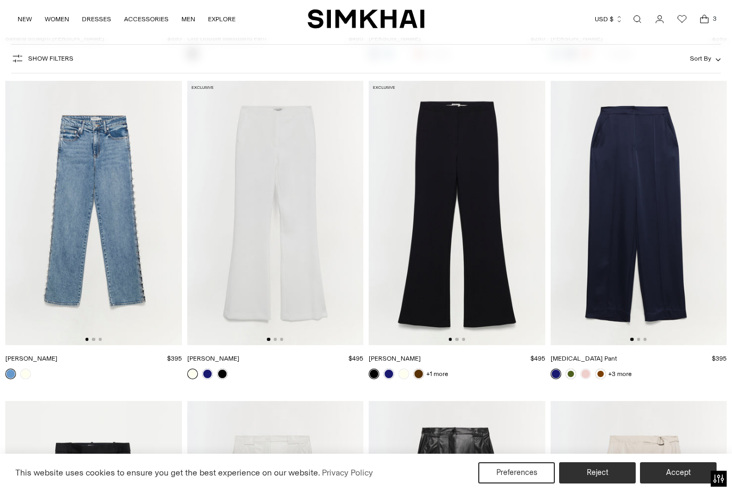
click at [469, 149] on img at bounding box center [457, 213] width 177 height 265
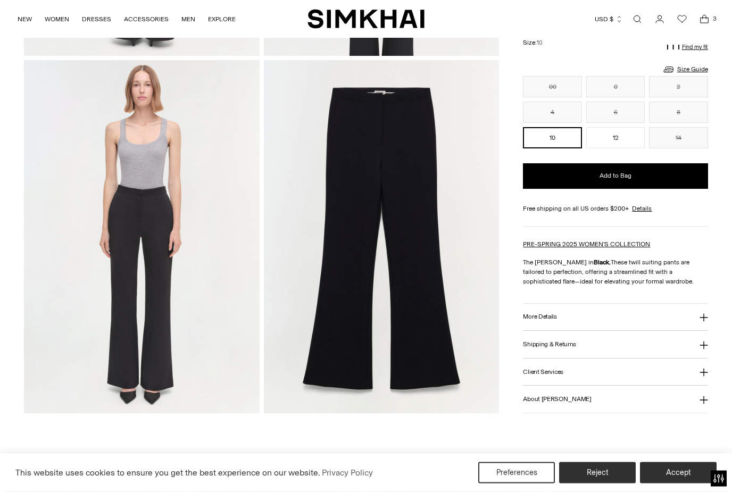
scroll to position [732, 0]
click at [705, 320] on icon at bounding box center [704, 317] width 9 height 9
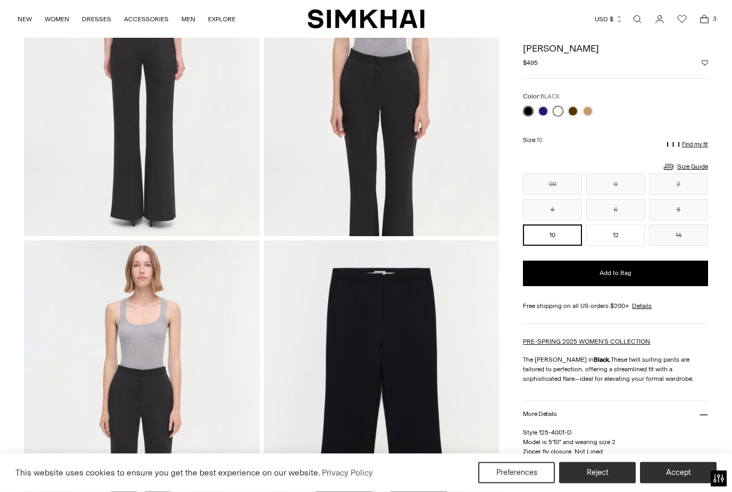
scroll to position [551, 0]
click at [563, 110] on link at bounding box center [558, 111] width 11 height 11
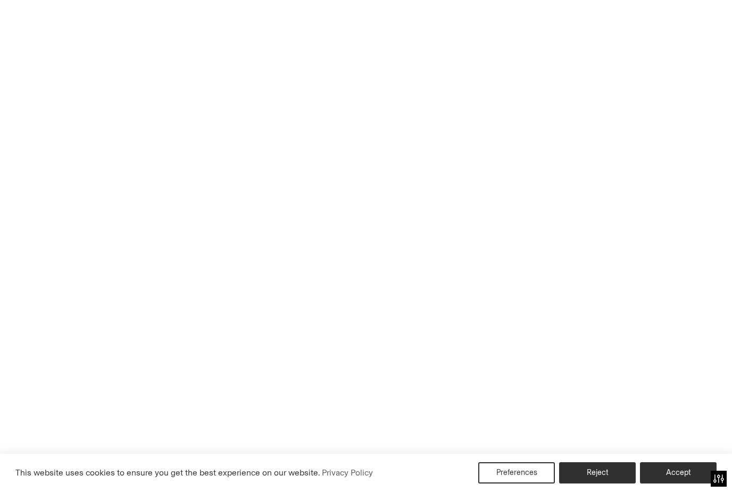
scroll to position [0, 0]
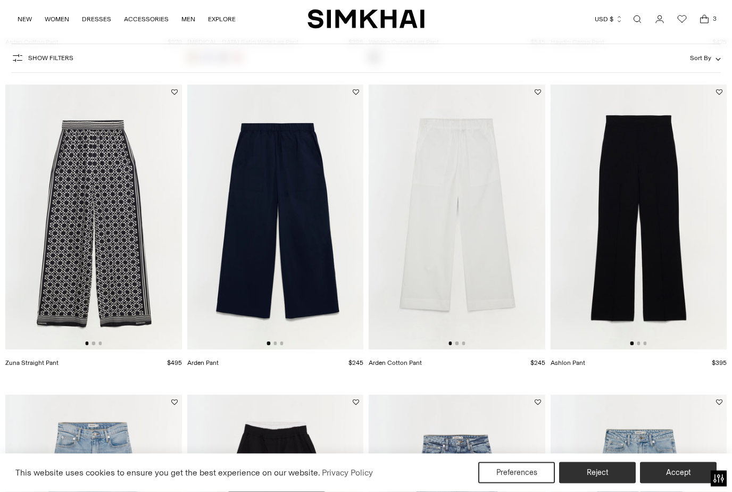
scroll to position [1979, 0]
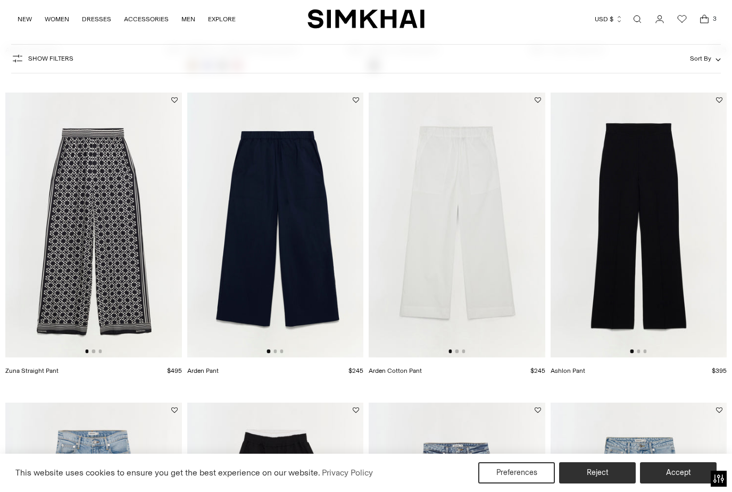
click at [651, 179] on img at bounding box center [639, 225] width 177 height 265
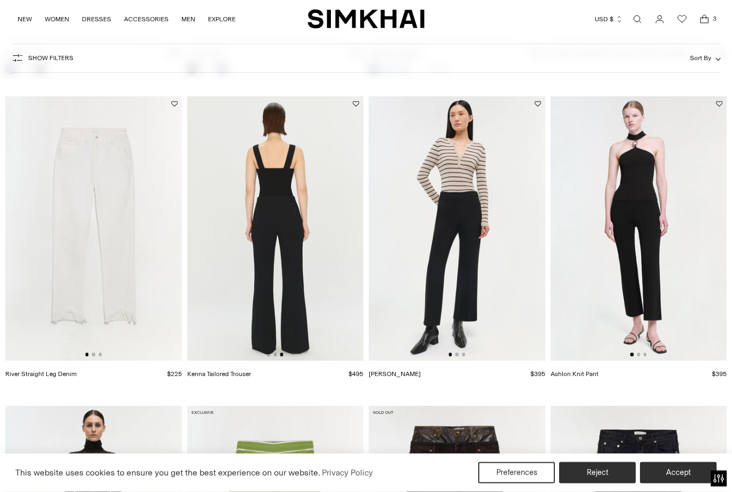
scroll to position [3567, 0]
click at [309, 268] on img at bounding box center [275, 228] width 177 height 265
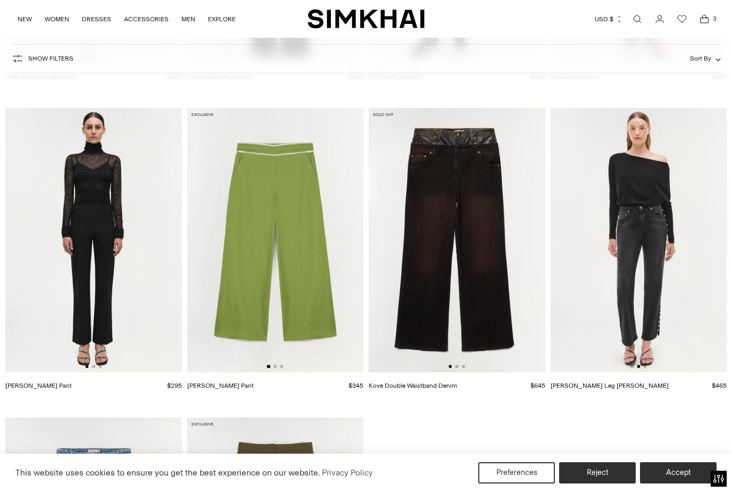
scroll to position [0, 177]
click at [111, 253] on img at bounding box center [93, 240] width 177 height 265
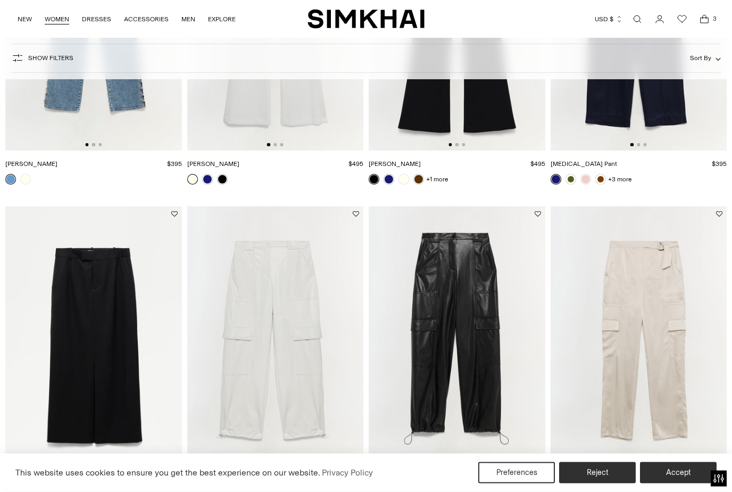
scroll to position [2816, 0]
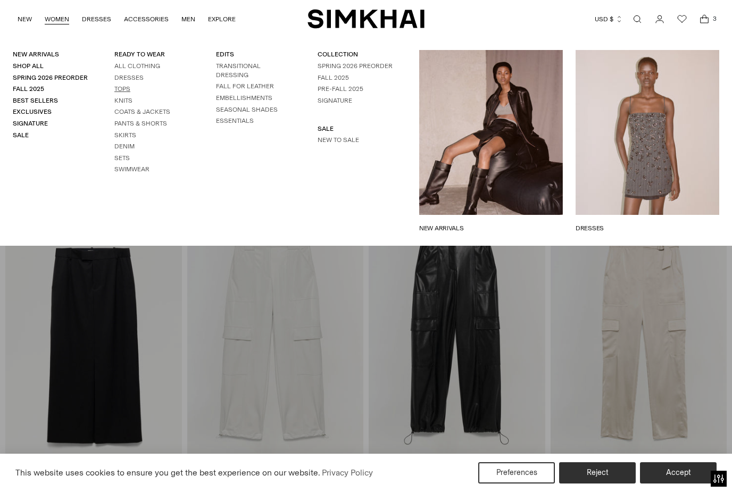
click at [123, 87] on link "Tops" at bounding box center [122, 88] width 16 height 7
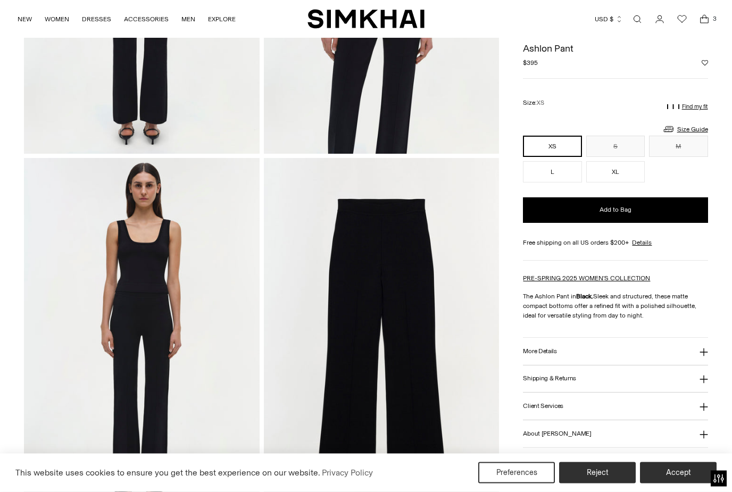
scroll to position [653, 0]
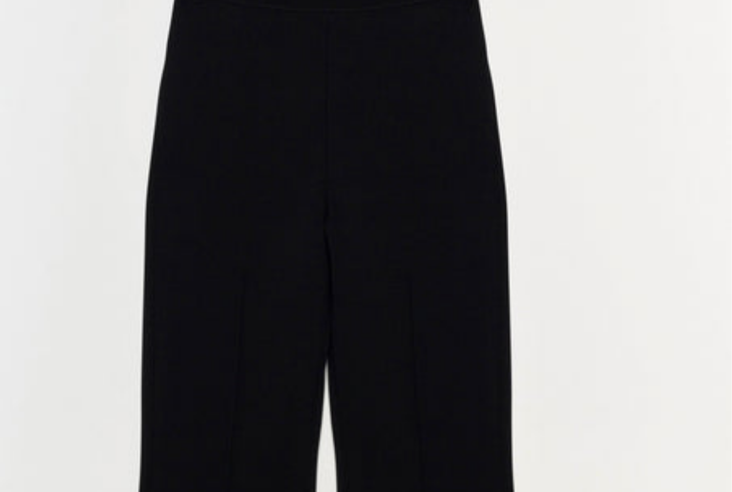
click at [264, 139] on img at bounding box center [381, 315] width 235 height 353
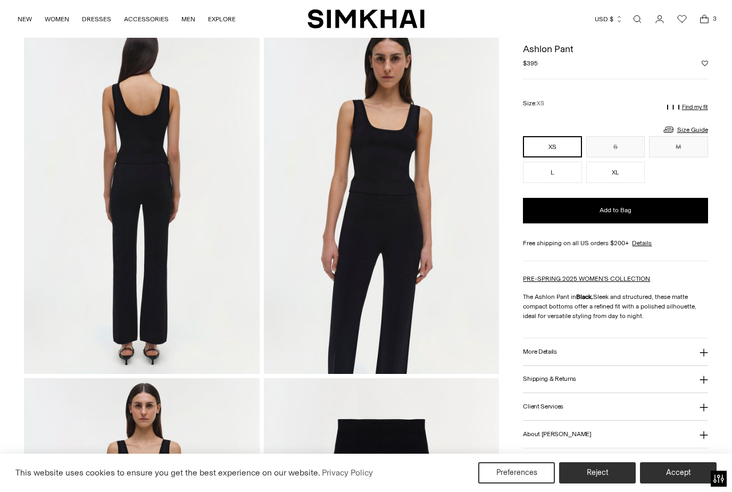
scroll to position [412, 0]
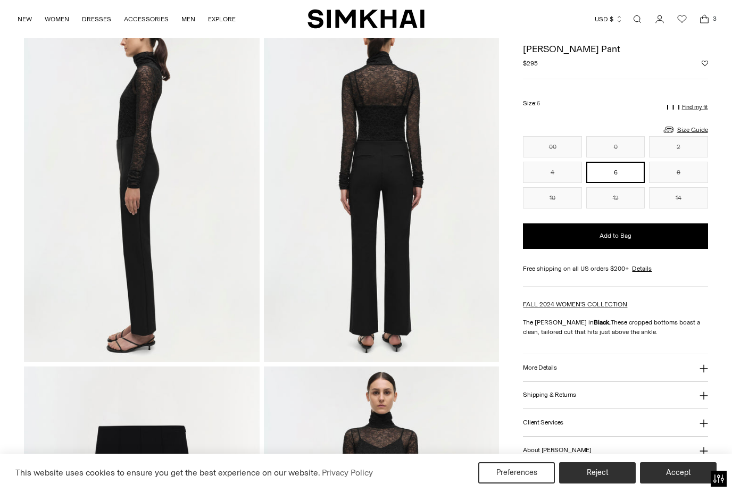
scroll to position [417, 0]
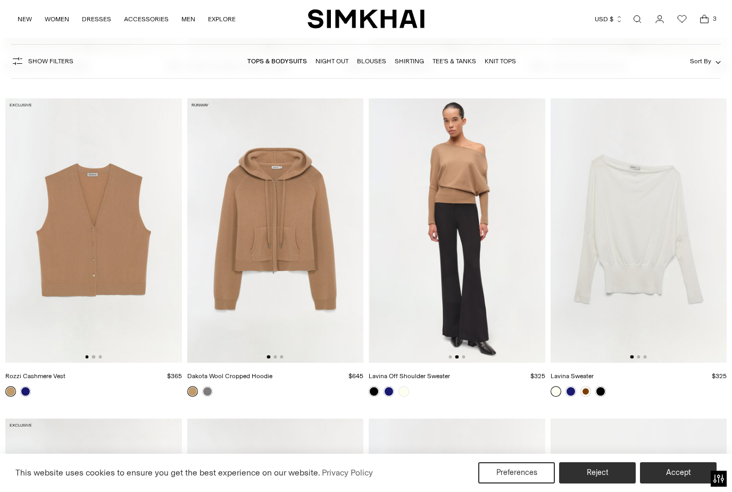
scroll to position [0, 177]
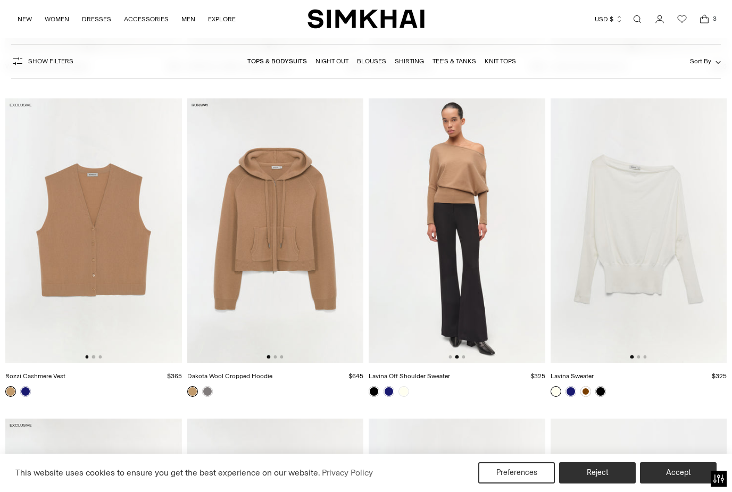
click at [468, 247] on img at bounding box center [457, 230] width 177 height 265
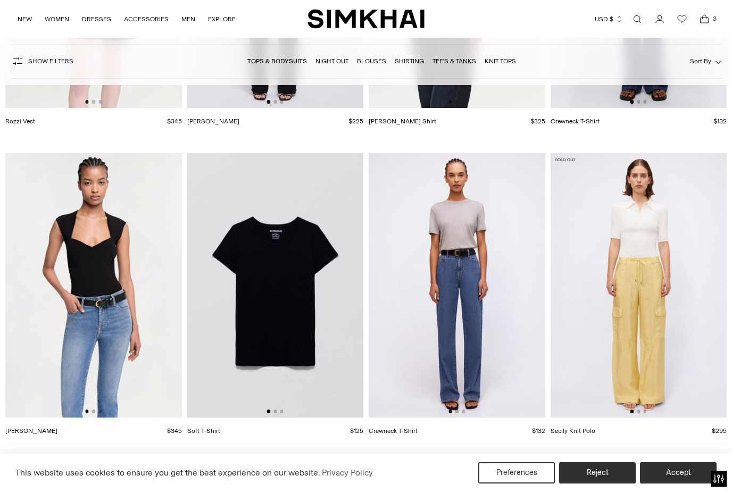
scroll to position [8611, 0]
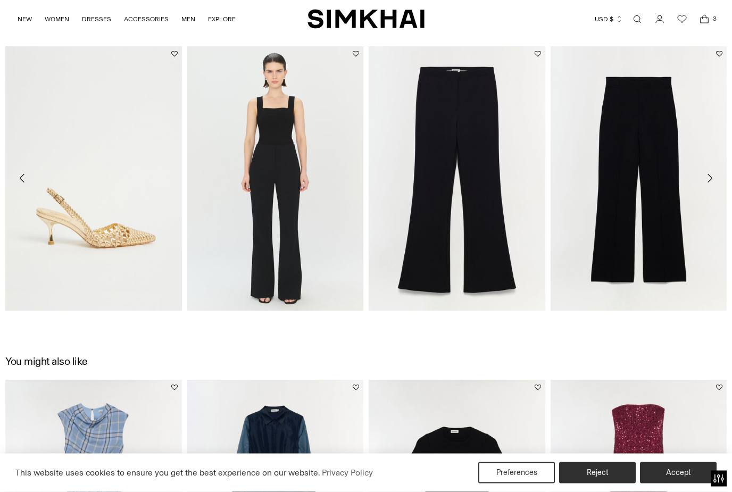
scroll to position [1163, 0]
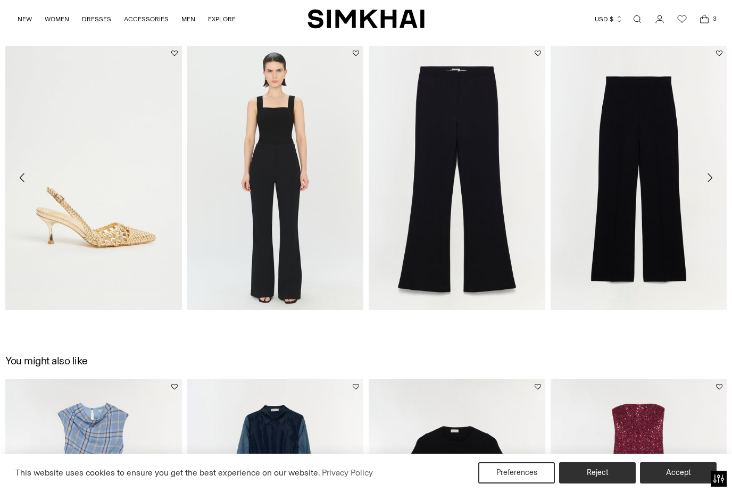
click at [712, 184] on icon "Move to next carousel slide" at bounding box center [710, 177] width 13 height 13
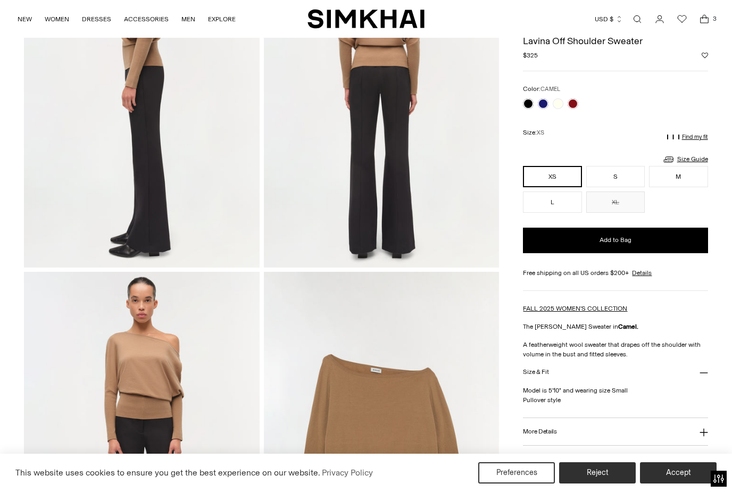
scroll to position [518, 0]
